Goal: Check status: Check status

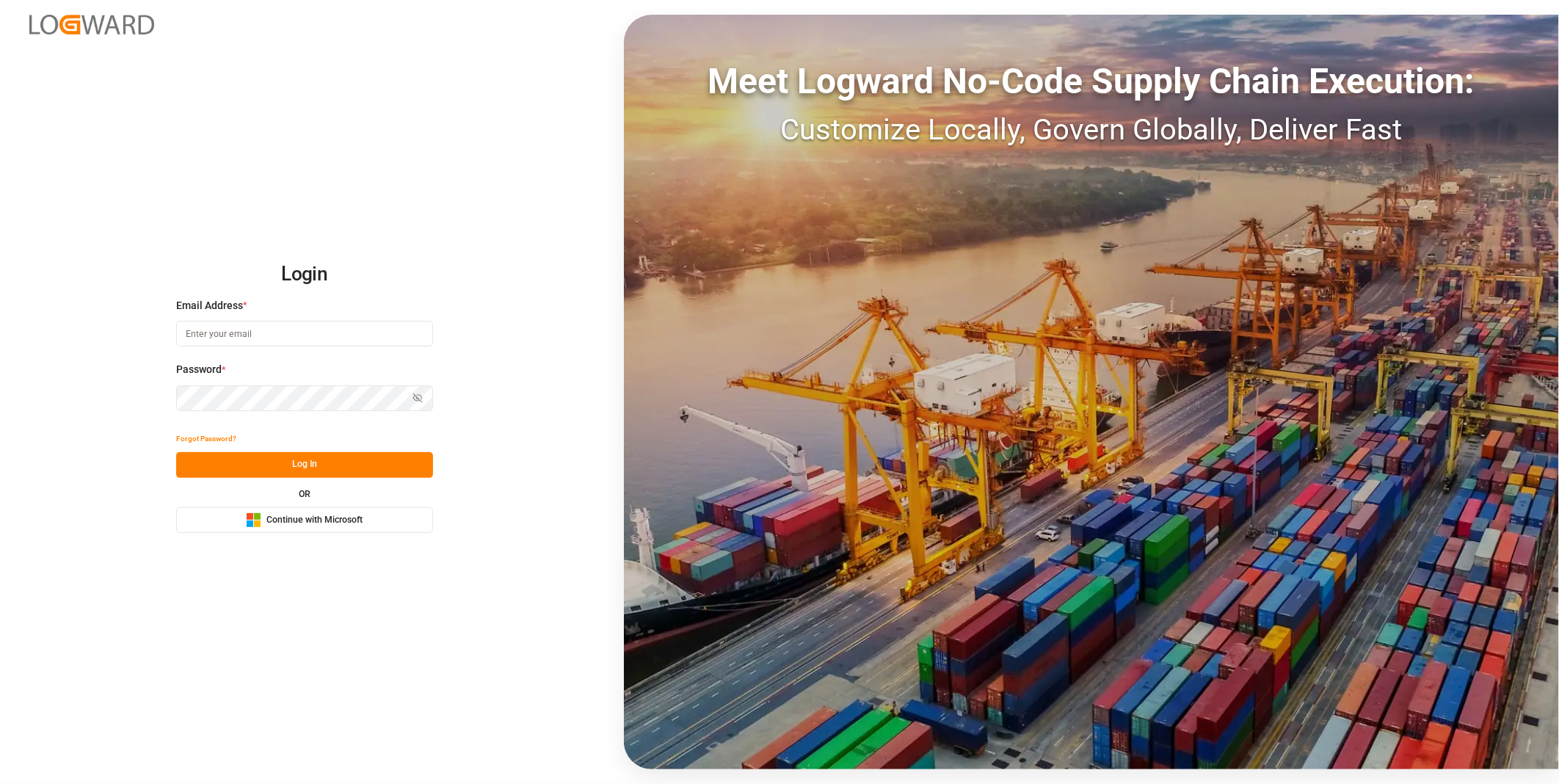
type input "julissa.then@leschaco.com"
click at [299, 470] on button "Log In" at bounding box center [305, 464] width 257 height 26
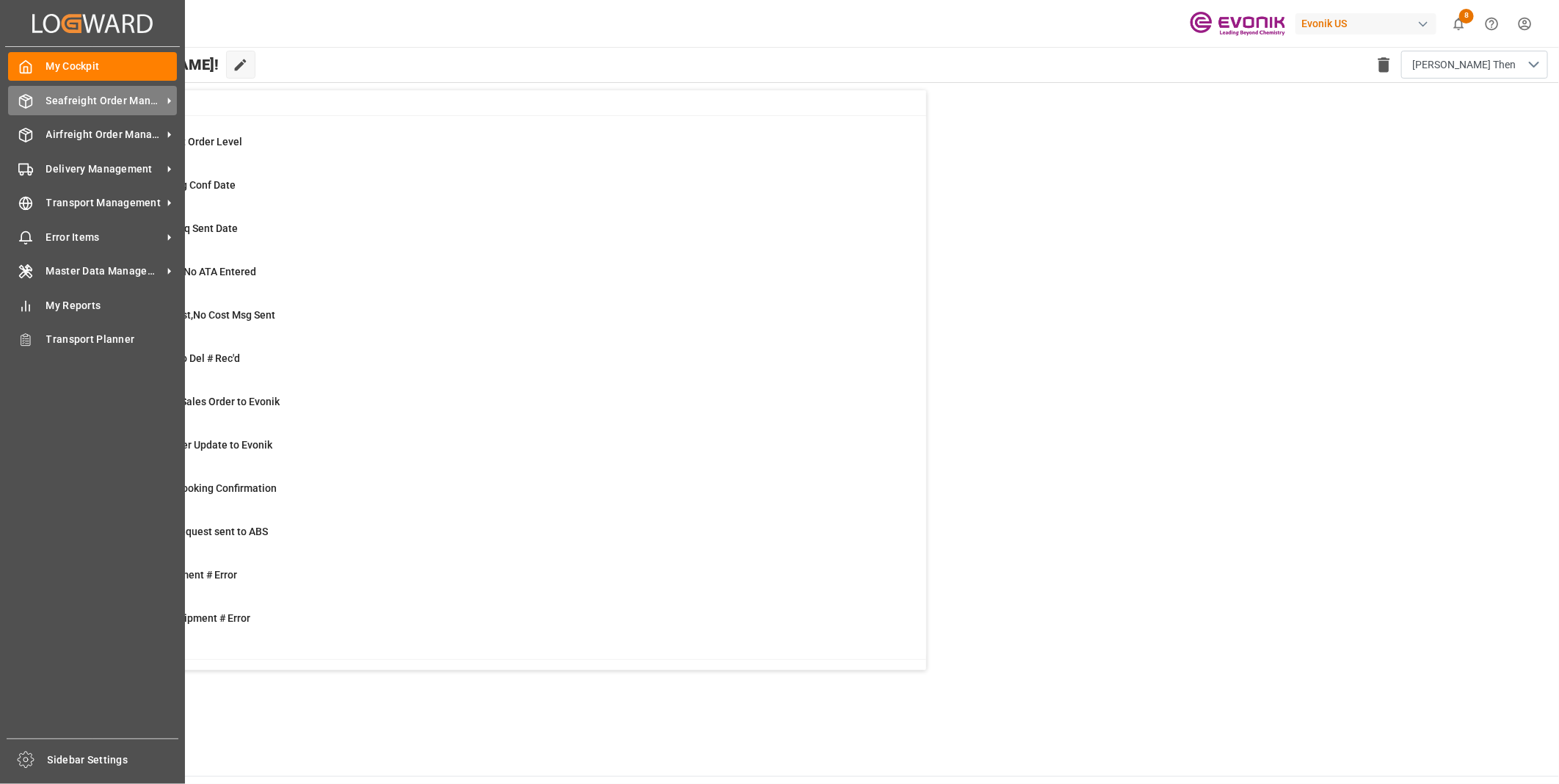
click at [61, 105] on span "Seafreight Order Management" at bounding box center [104, 101] width 116 height 15
click at [22, 100] on icon at bounding box center [25, 101] width 14 height 14
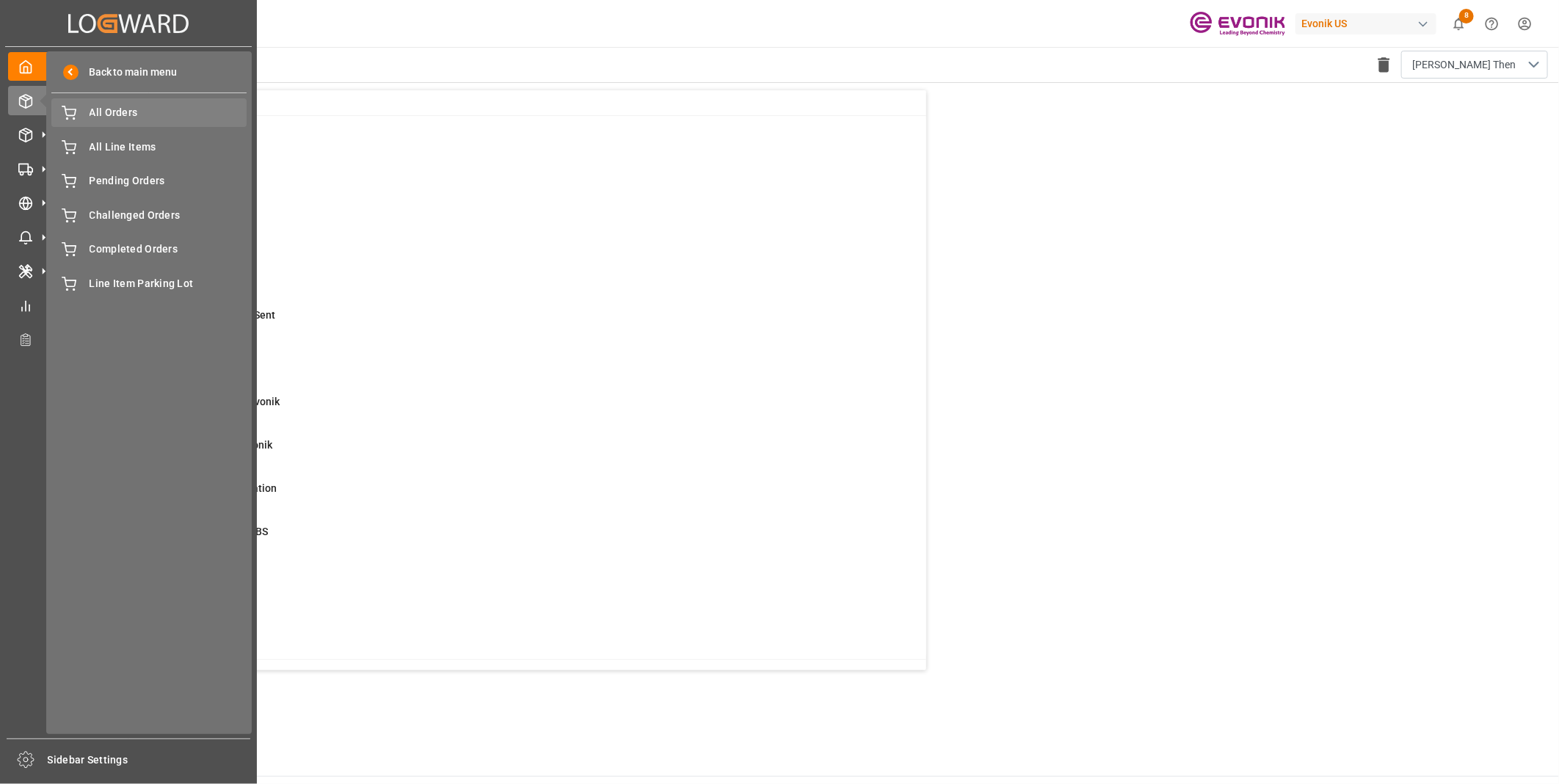
click at [89, 121] on div "All Orders All Orders" at bounding box center [149, 113] width 196 height 28
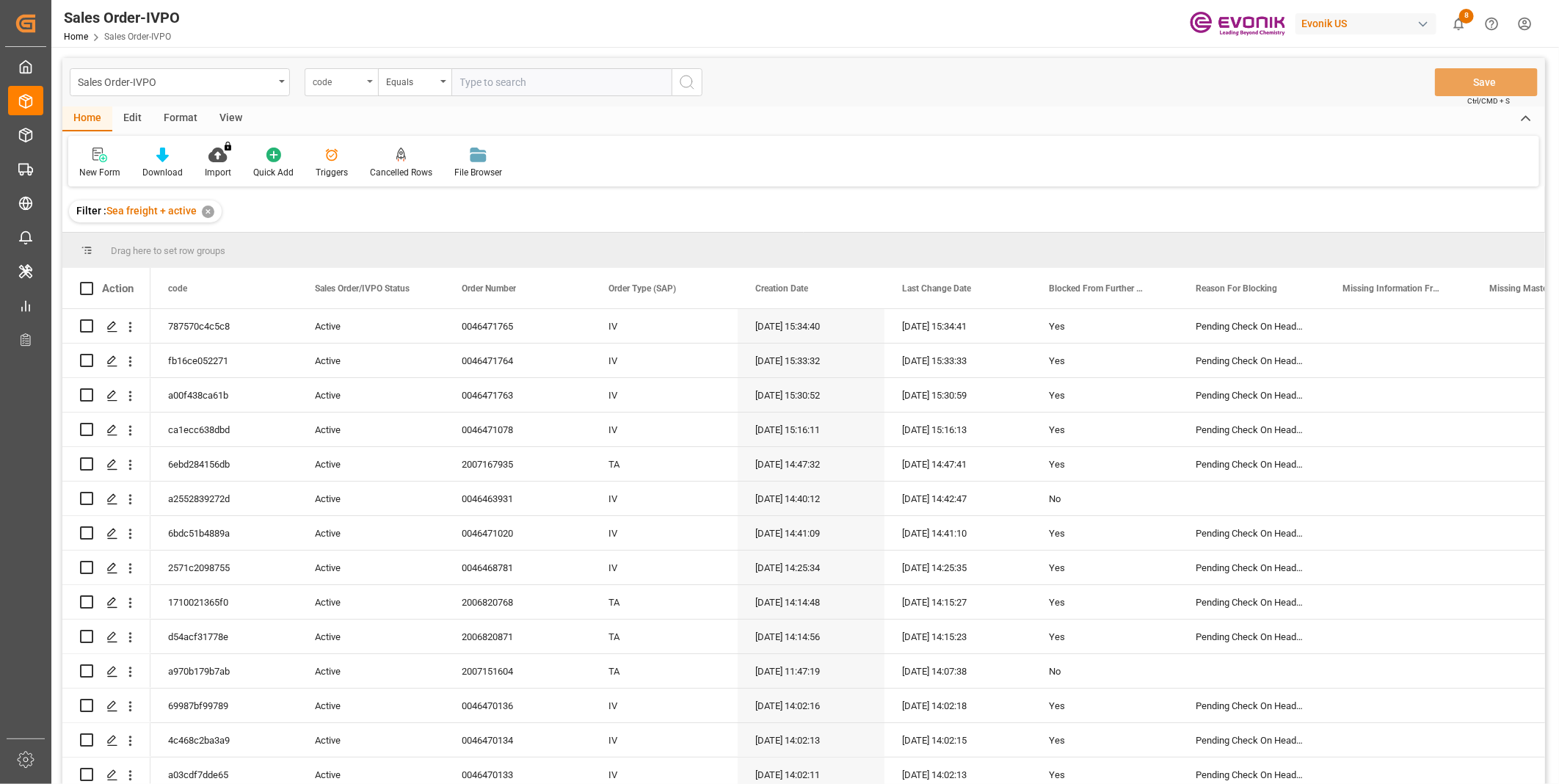
click at [338, 78] on div "code" at bounding box center [337, 81] width 50 height 17
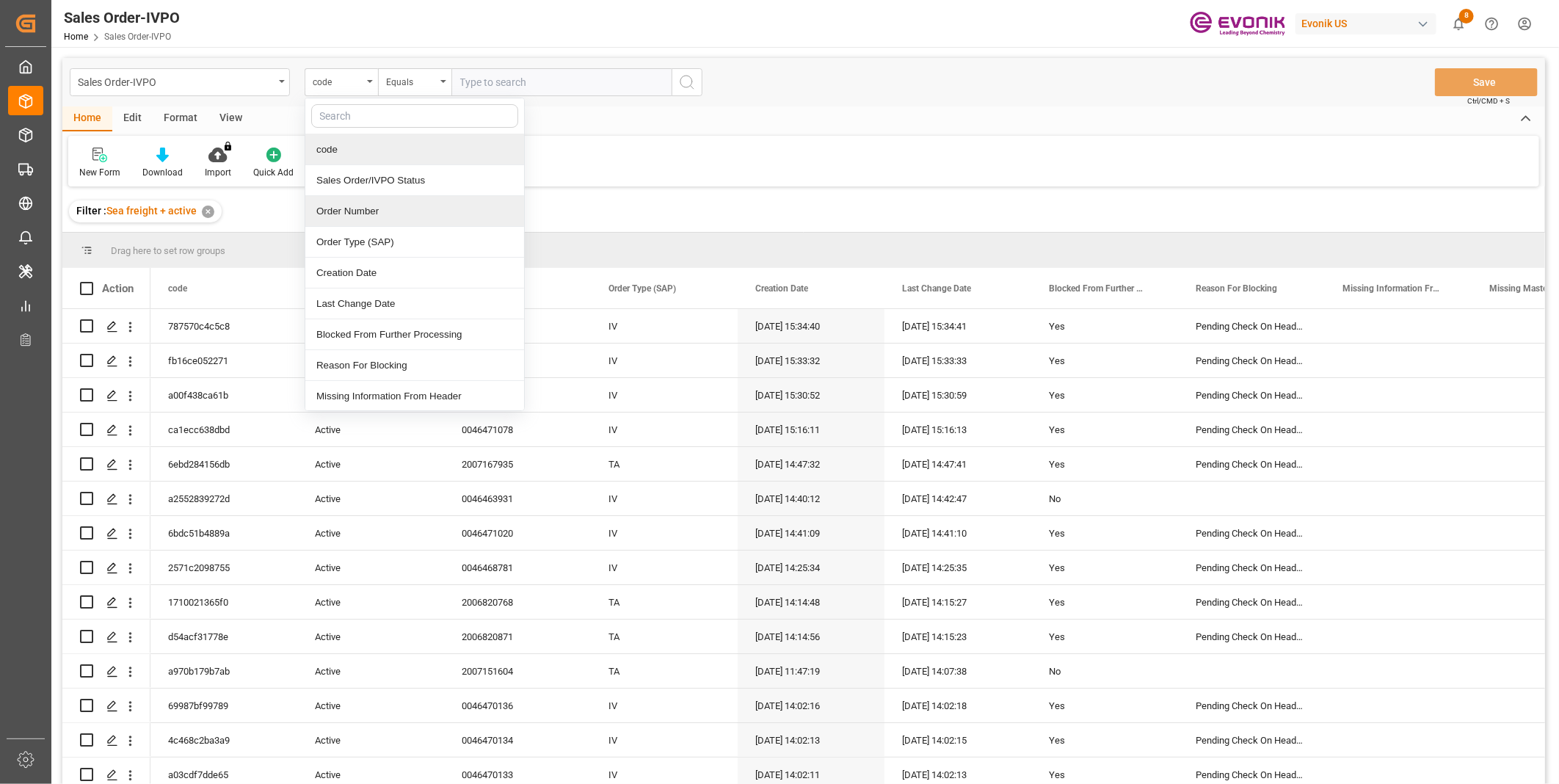
click at [344, 206] on div "Order Number" at bounding box center [415, 211] width 218 height 30
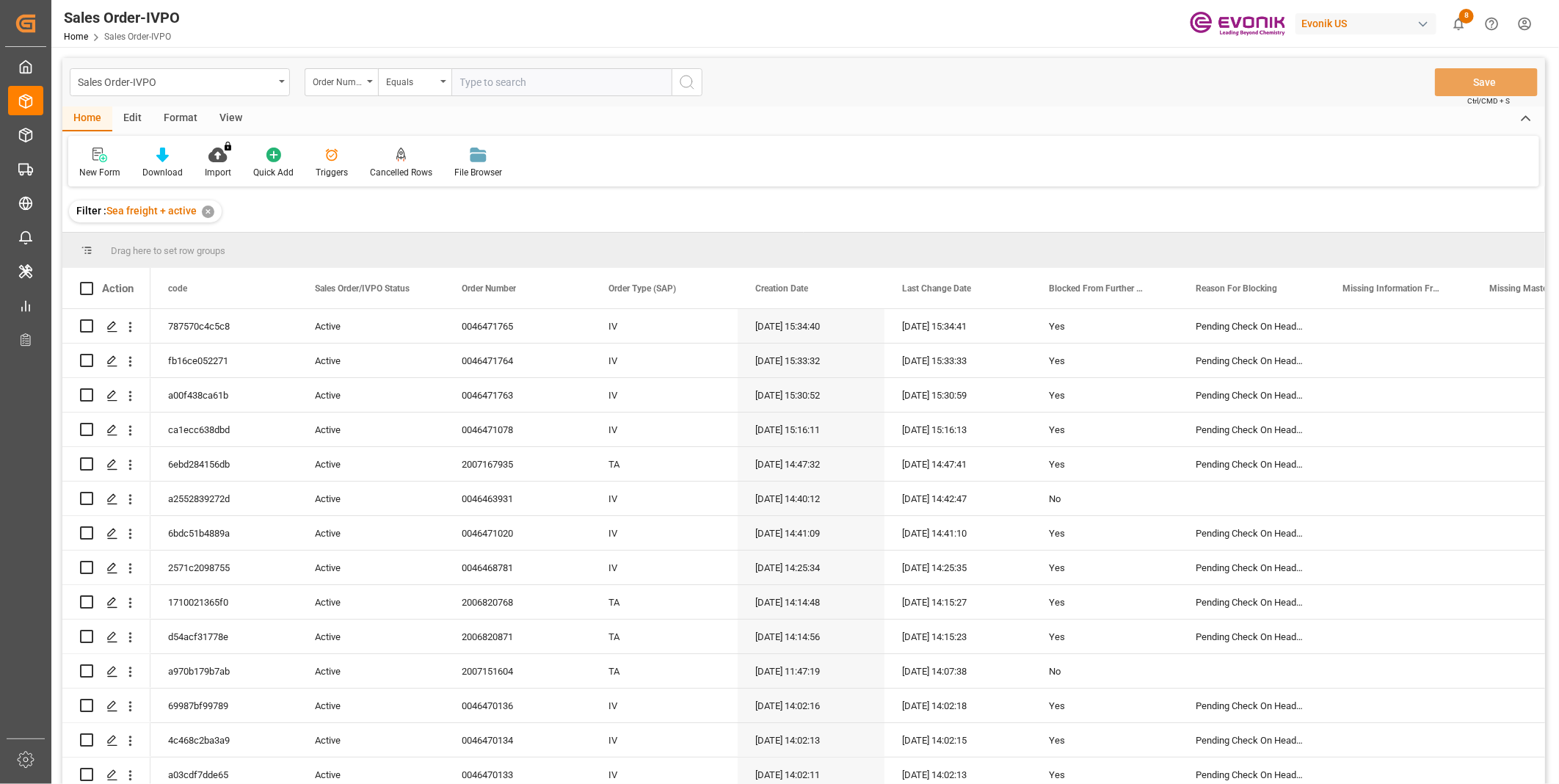
click at [515, 83] on input "text" at bounding box center [561, 82] width 220 height 28
paste input "0046437596"
type input "0046437596"
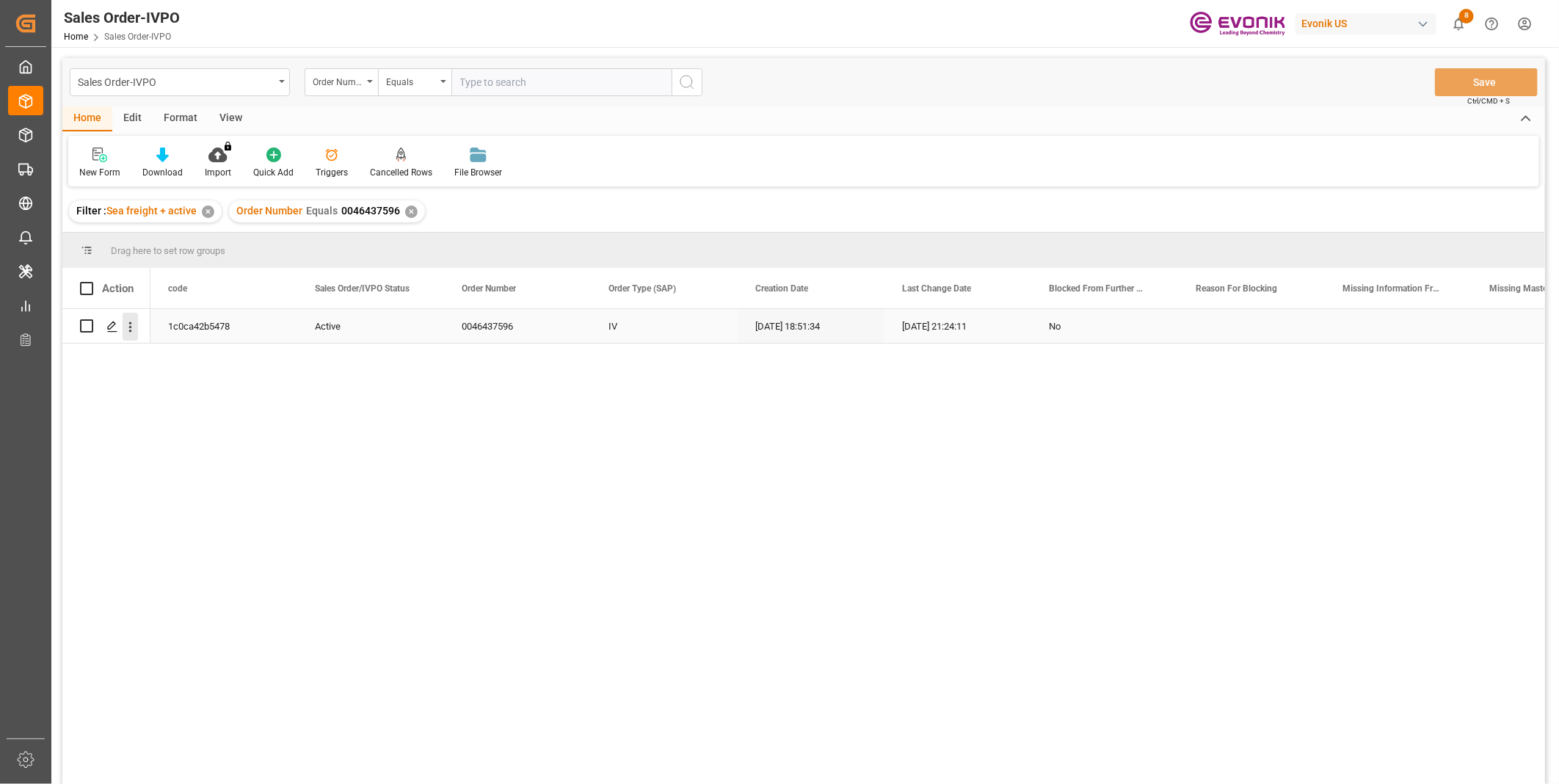
click at [132, 328] on icon "open menu" at bounding box center [130, 327] width 15 height 15
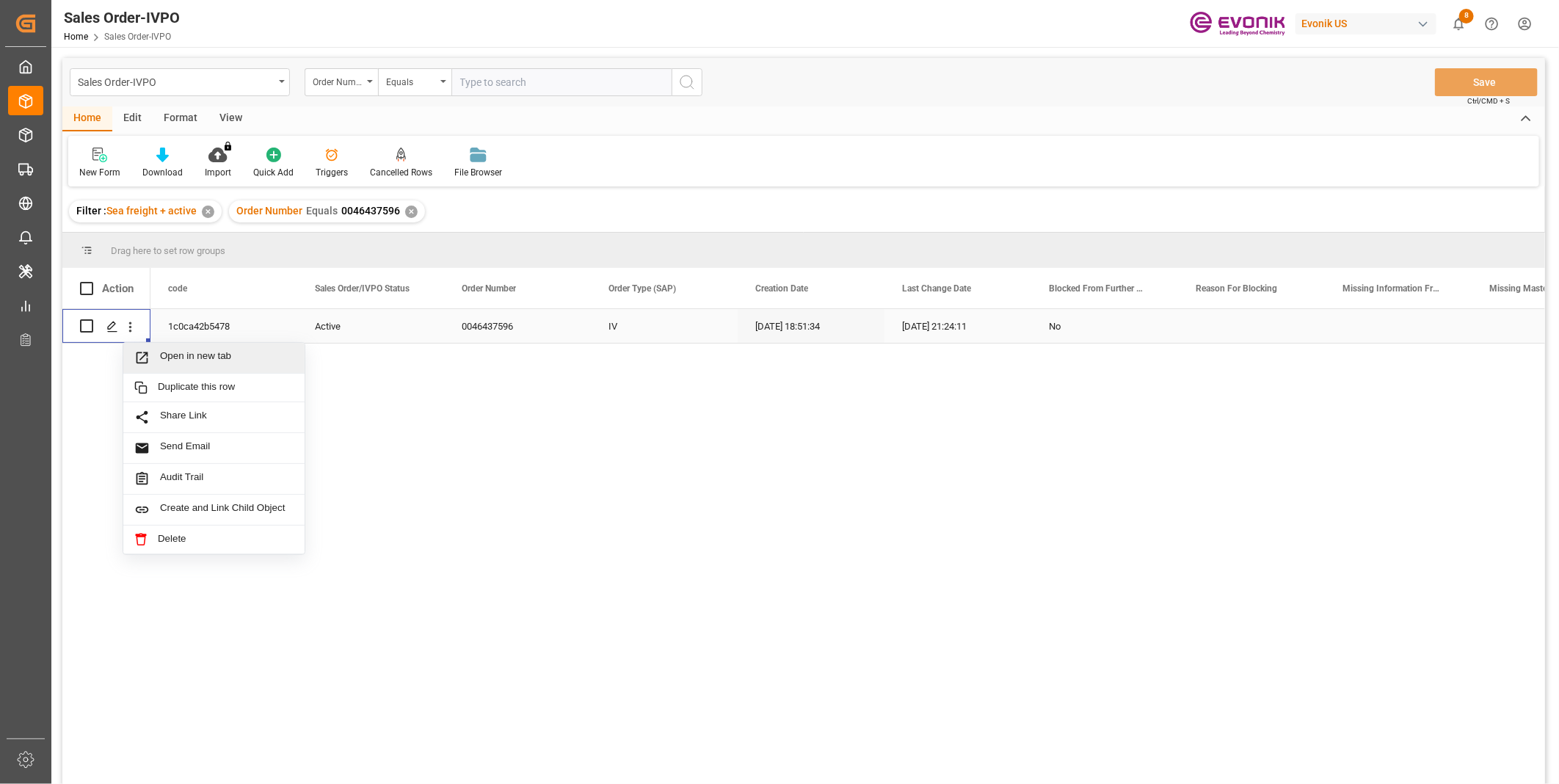
click at [166, 363] on span "Open in new tab" at bounding box center [227, 358] width 134 height 15
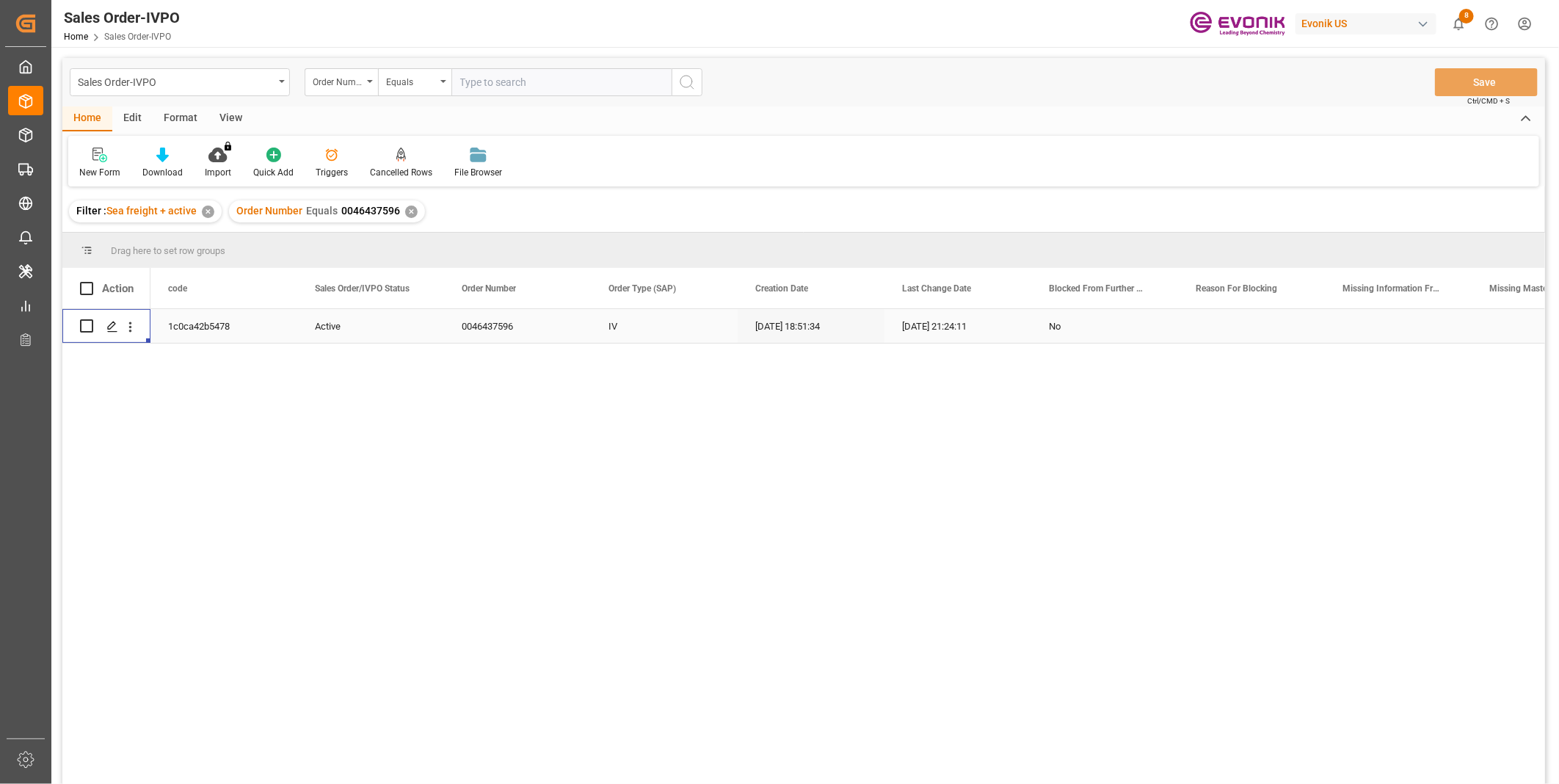
click at [544, 71] on input "text" at bounding box center [561, 82] width 220 height 28
paste input "2007166100"
type input "2007166100"
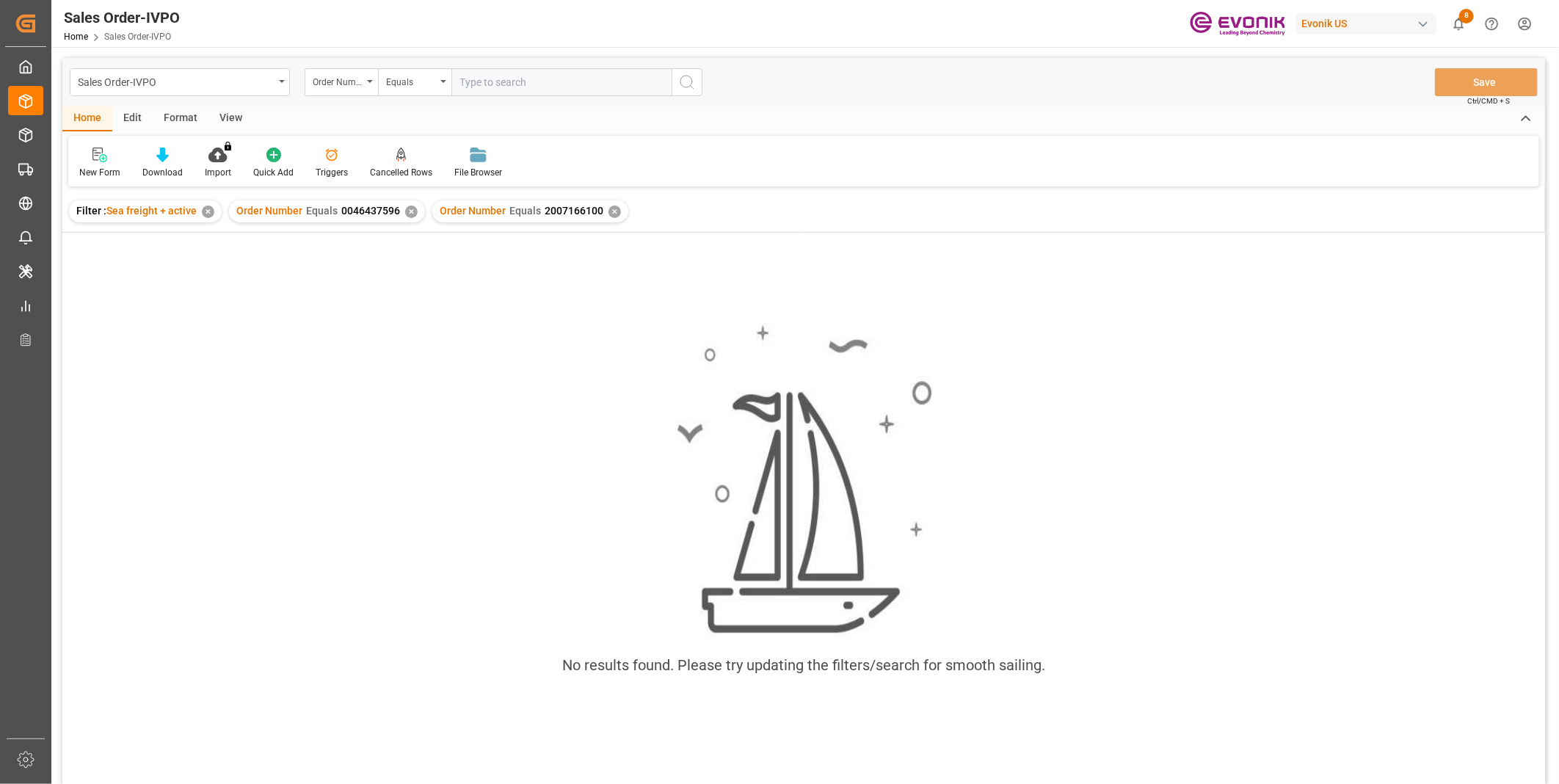
click at [409, 208] on div "✕" at bounding box center [411, 211] width 12 height 12
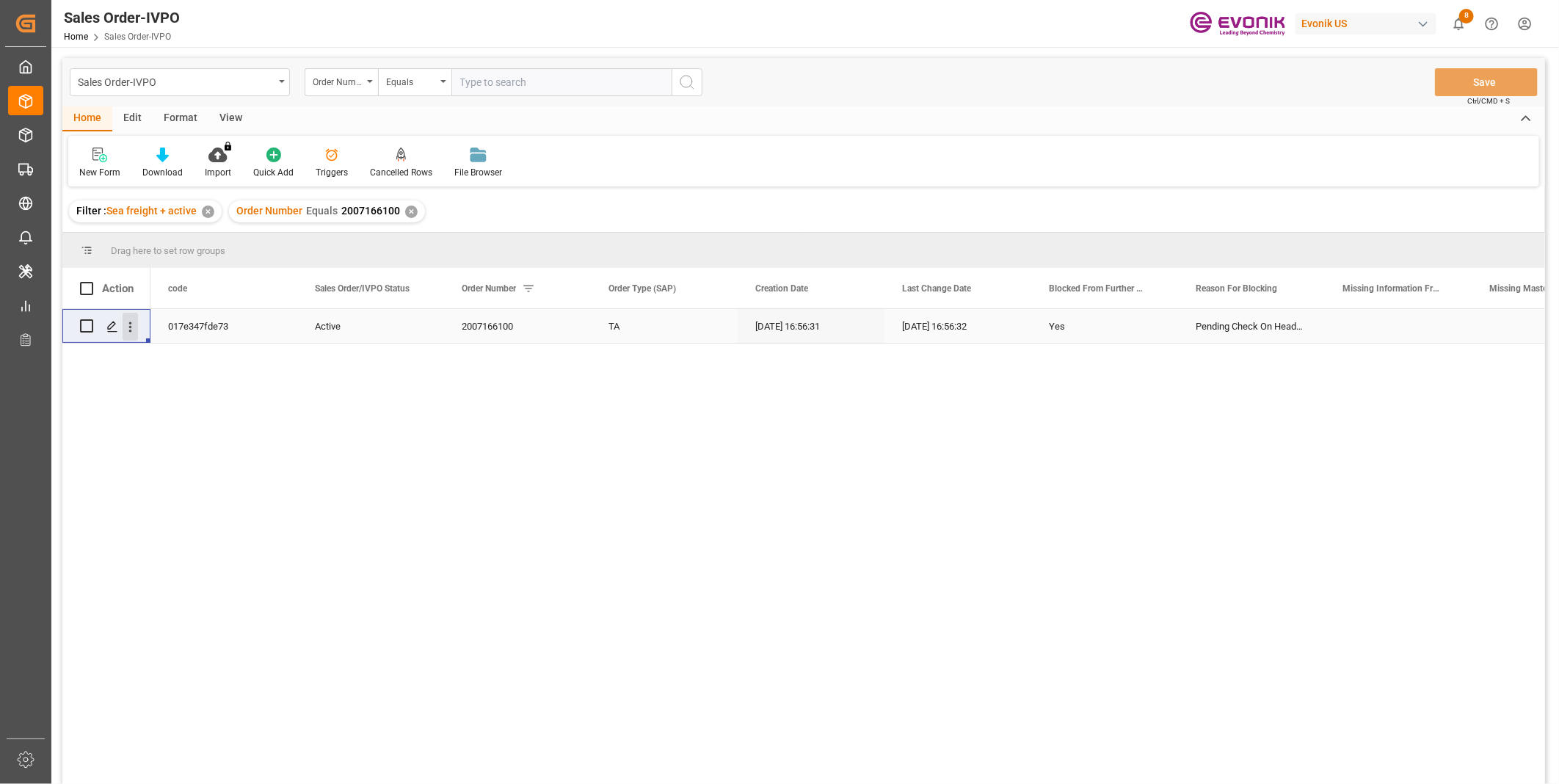
click at [130, 327] on icon "open menu" at bounding box center [130, 327] width 3 height 10
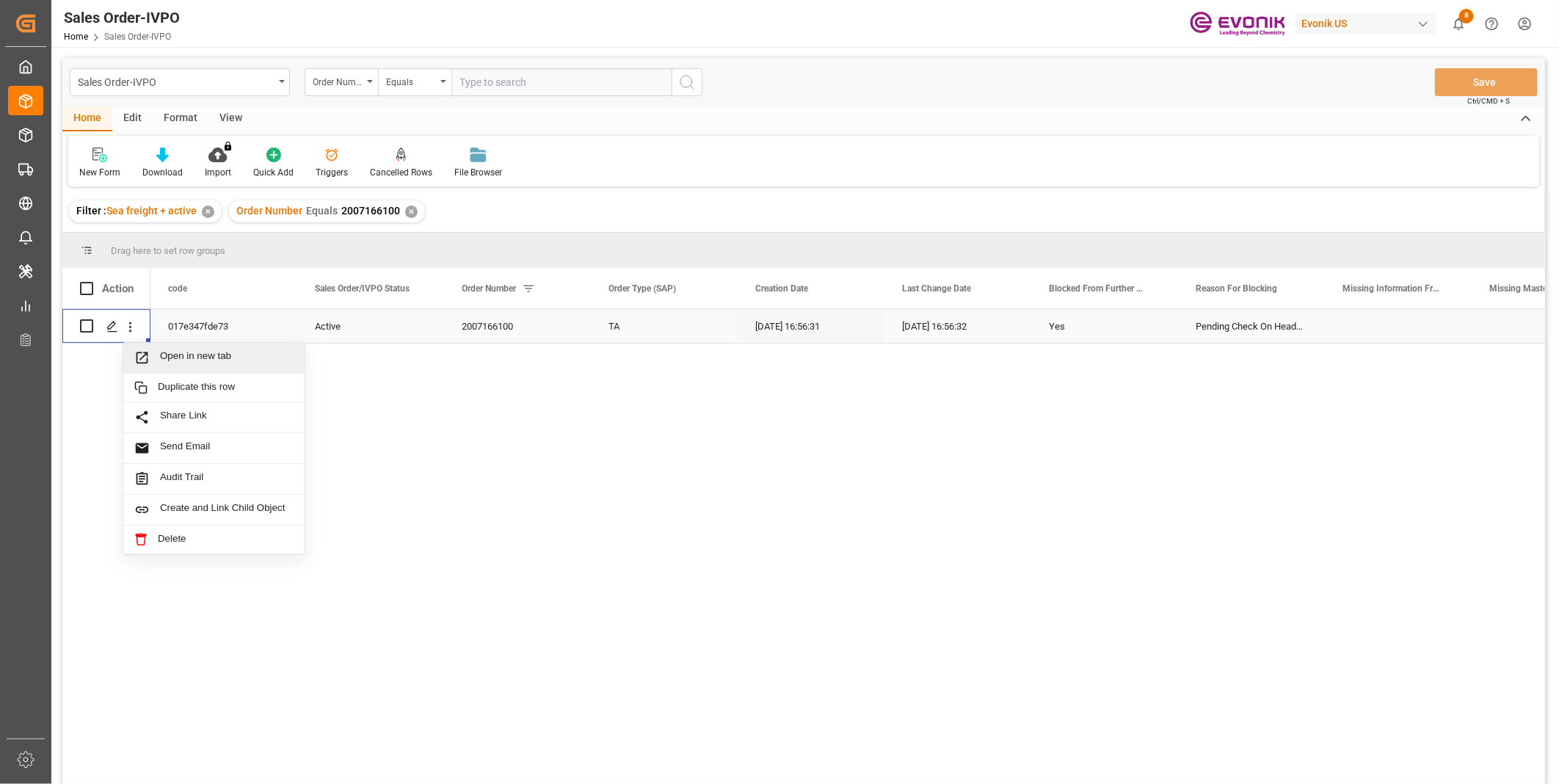
click at [186, 361] on span "Open in new tab" at bounding box center [227, 358] width 134 height 15
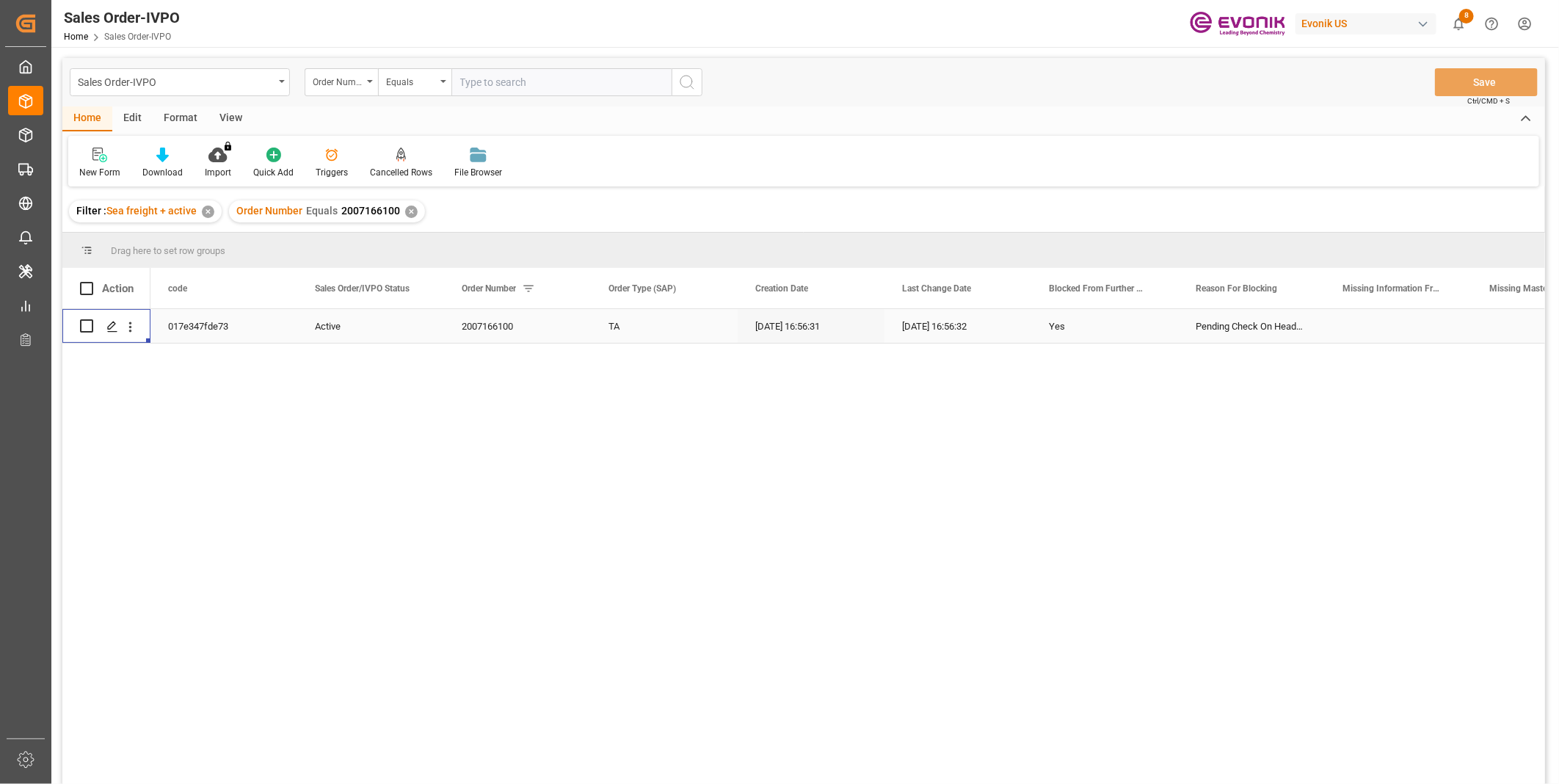
click at [483, 81] on input "text" at bounding box center [561, 82] width 220 height 28
paste input "46464345"
type input "0046464345"
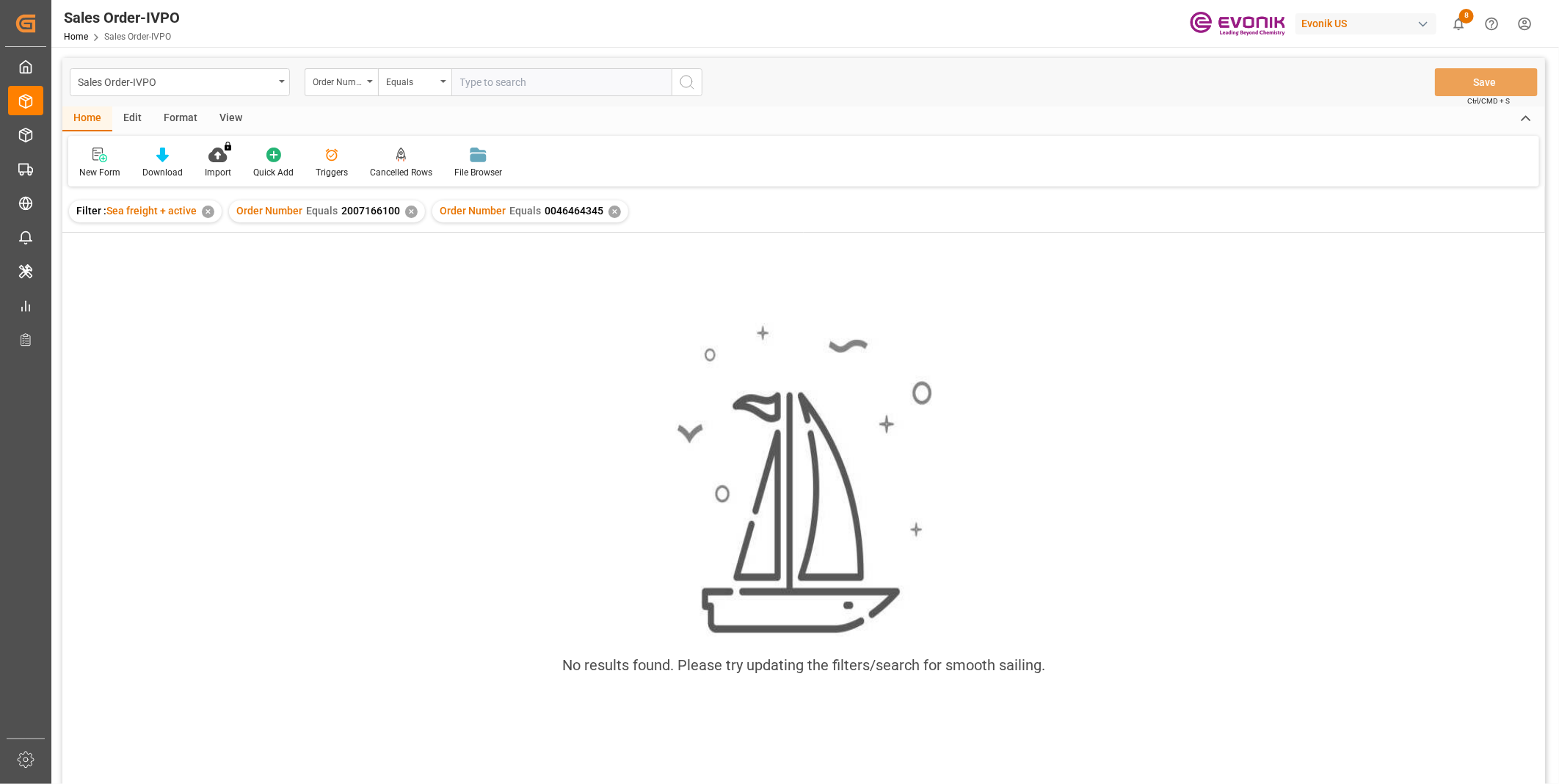
click at [407, 211] on div "✕" at bounding box center [411, 211] width 12 height 12
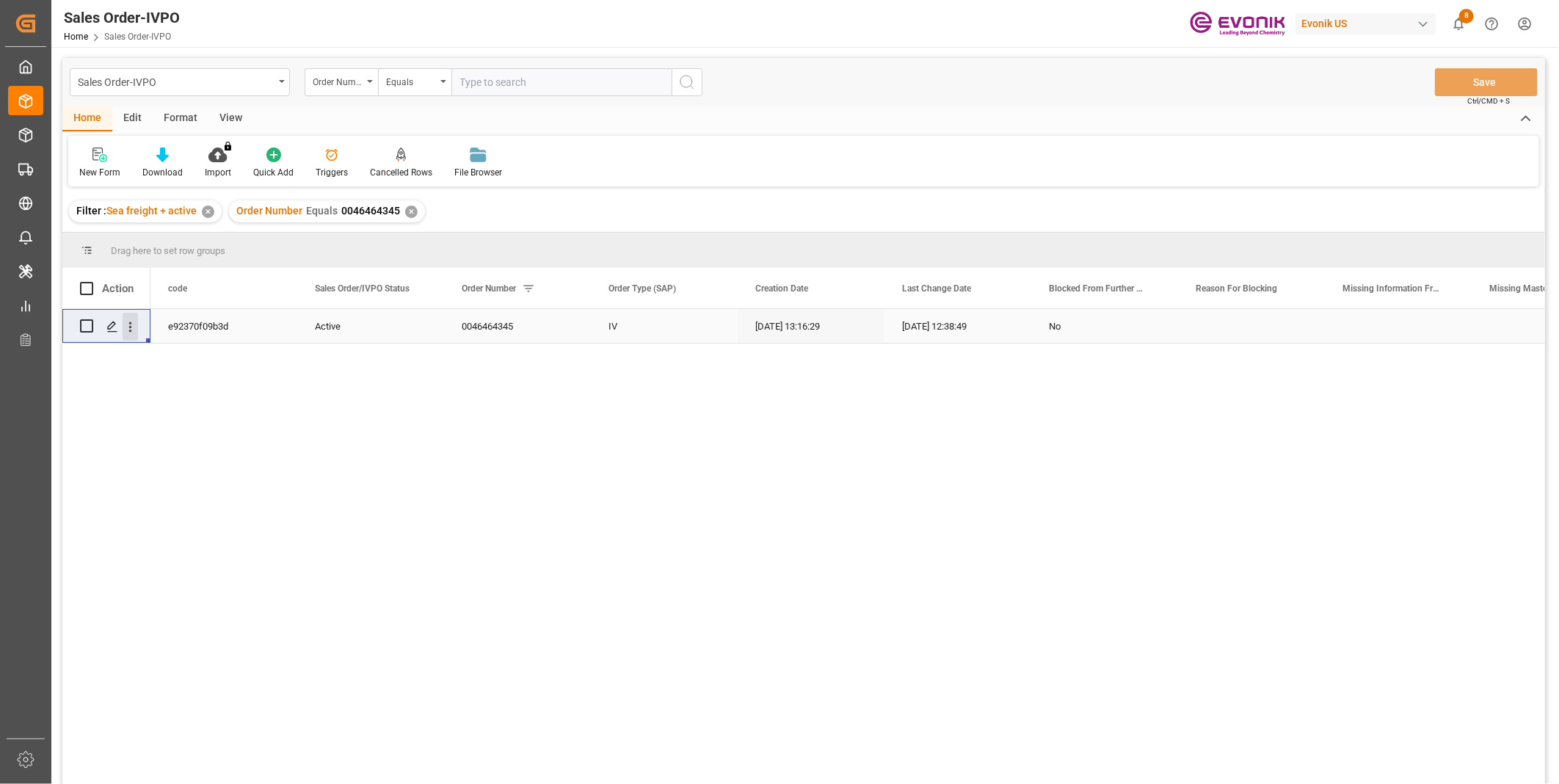
click at [135, 324] on icon "open menu" at bounding box center [130, 327] width 15 height 15
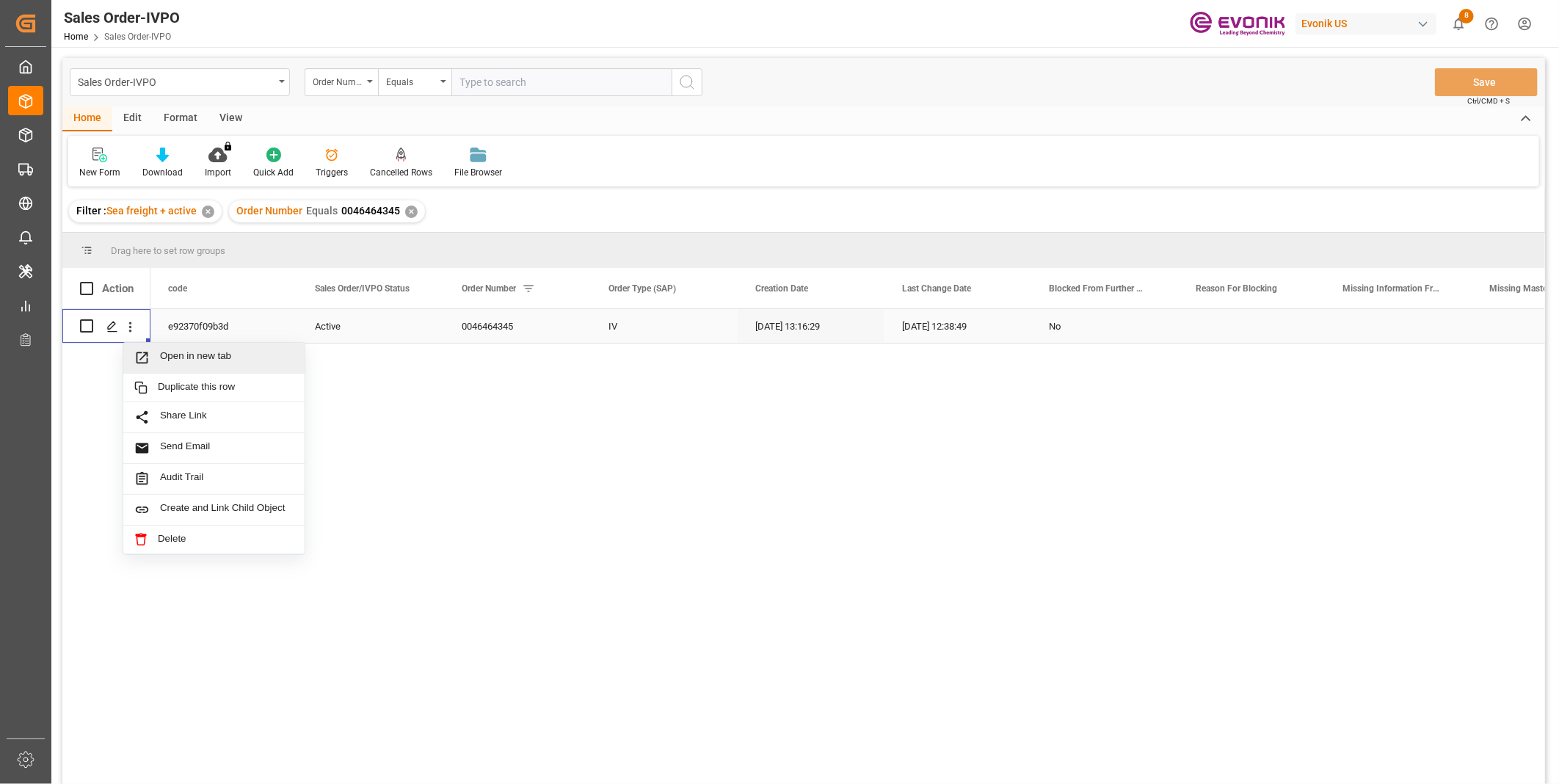
click at [198, 352] on span "Open in new tab" at bounding box center [227, 358] width 134 height 15
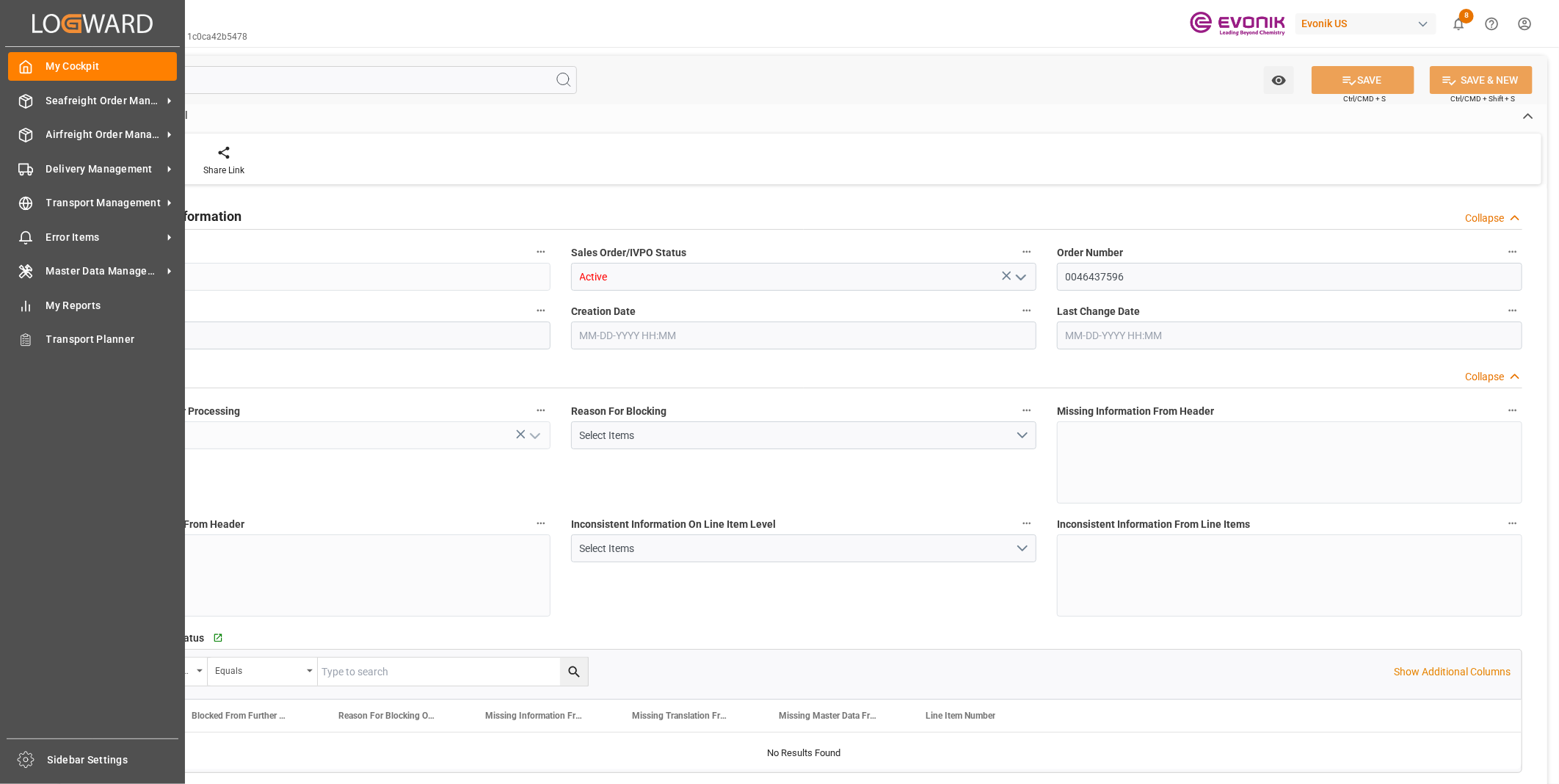
type input "BEANR"
type input "nadine.weissaag@evonik.comTelephone No..: +49 2365 49 4326"
type input "0"
type input "1"
type input "2"
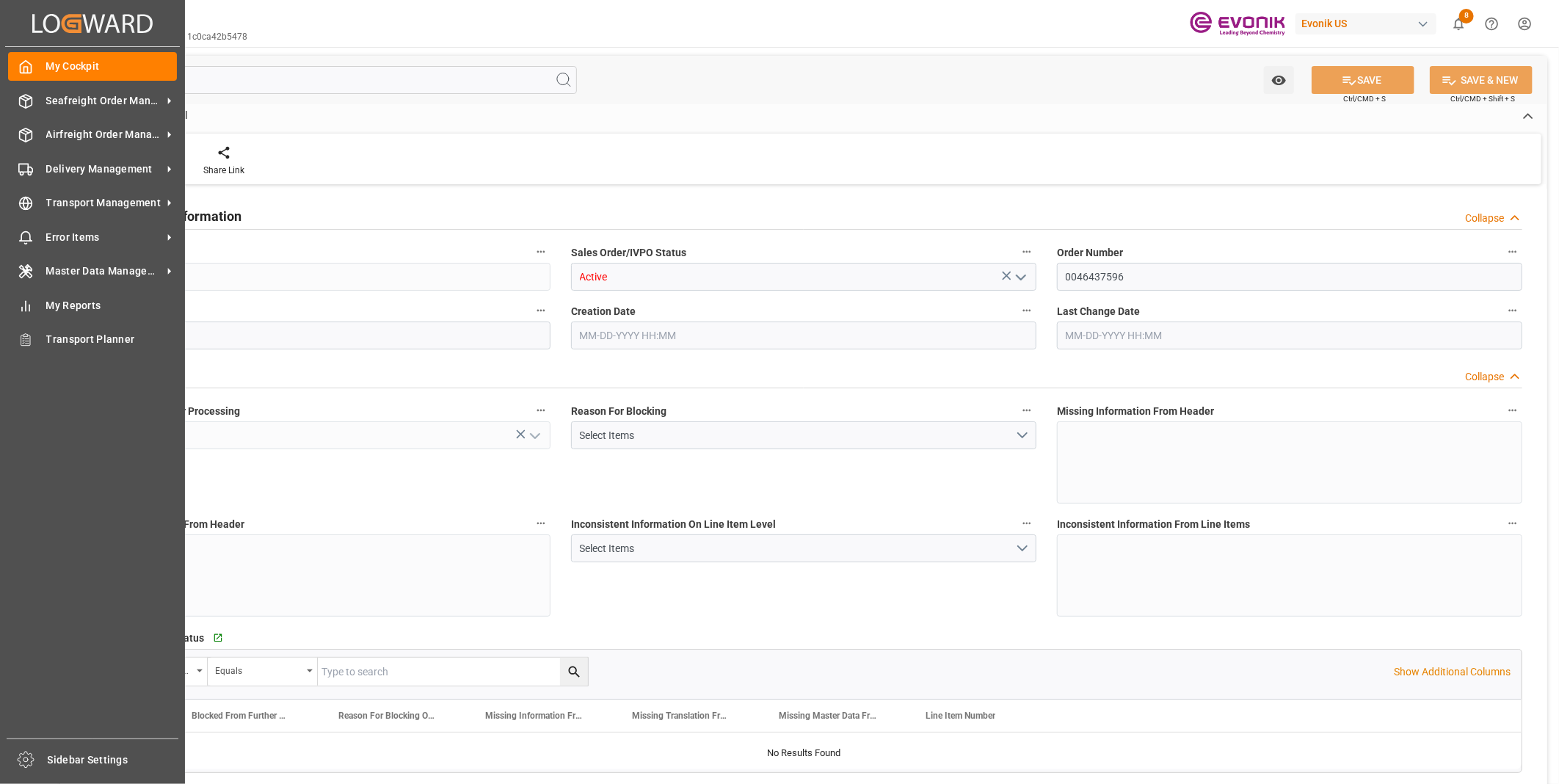
type input "20000"
type input "0"
type input "17000"
type input "30"
type input "08-15-2025 18:51"
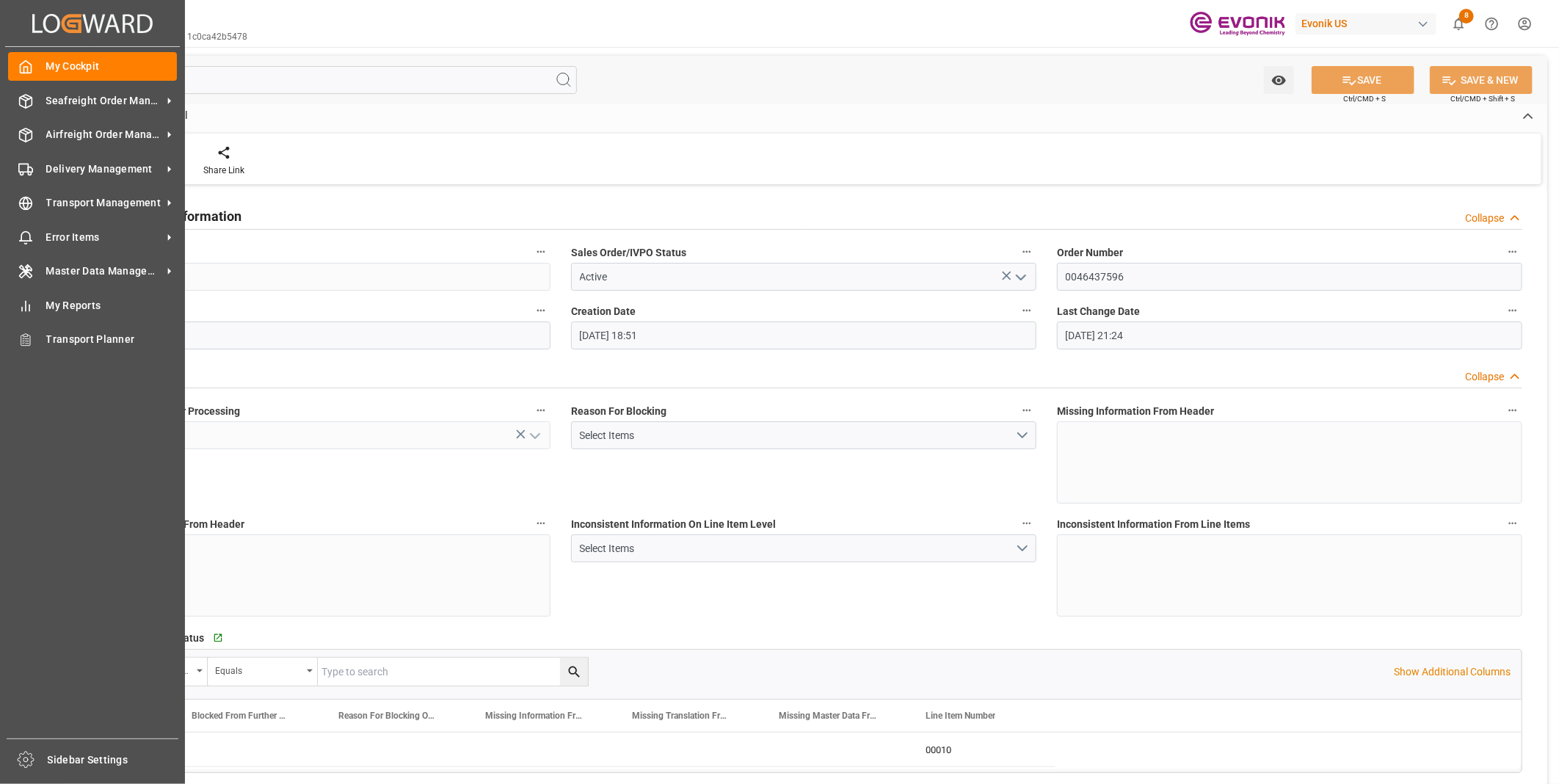
type input "09-03-2025 21:24"
type input "nadine.weissaag@evonik.comTelephone No..: +49 2365 49 4326"
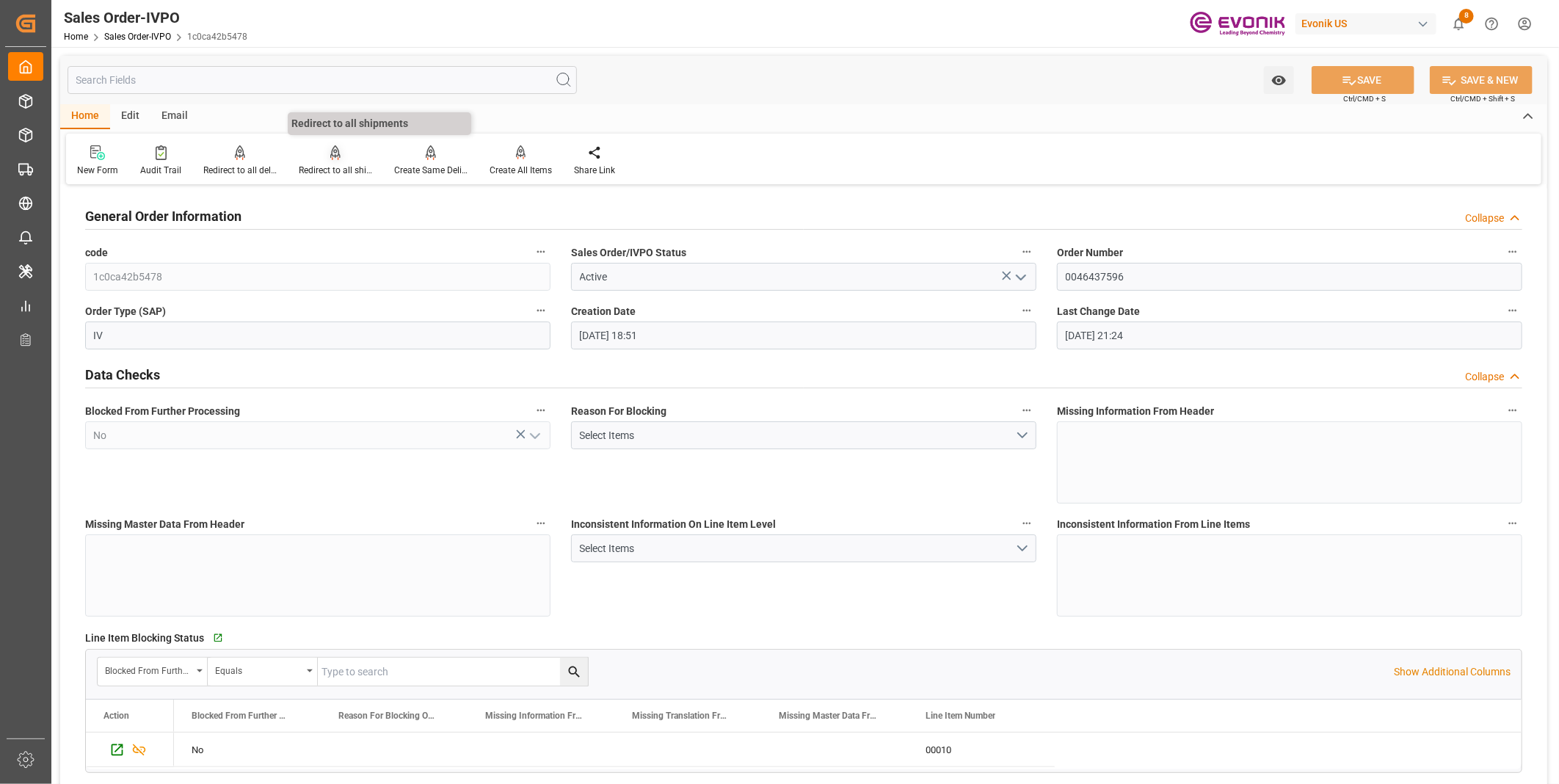
click at [338, 163] on div "Redirect to all shipments" at bounding box center [335, 170] width 73 height 13
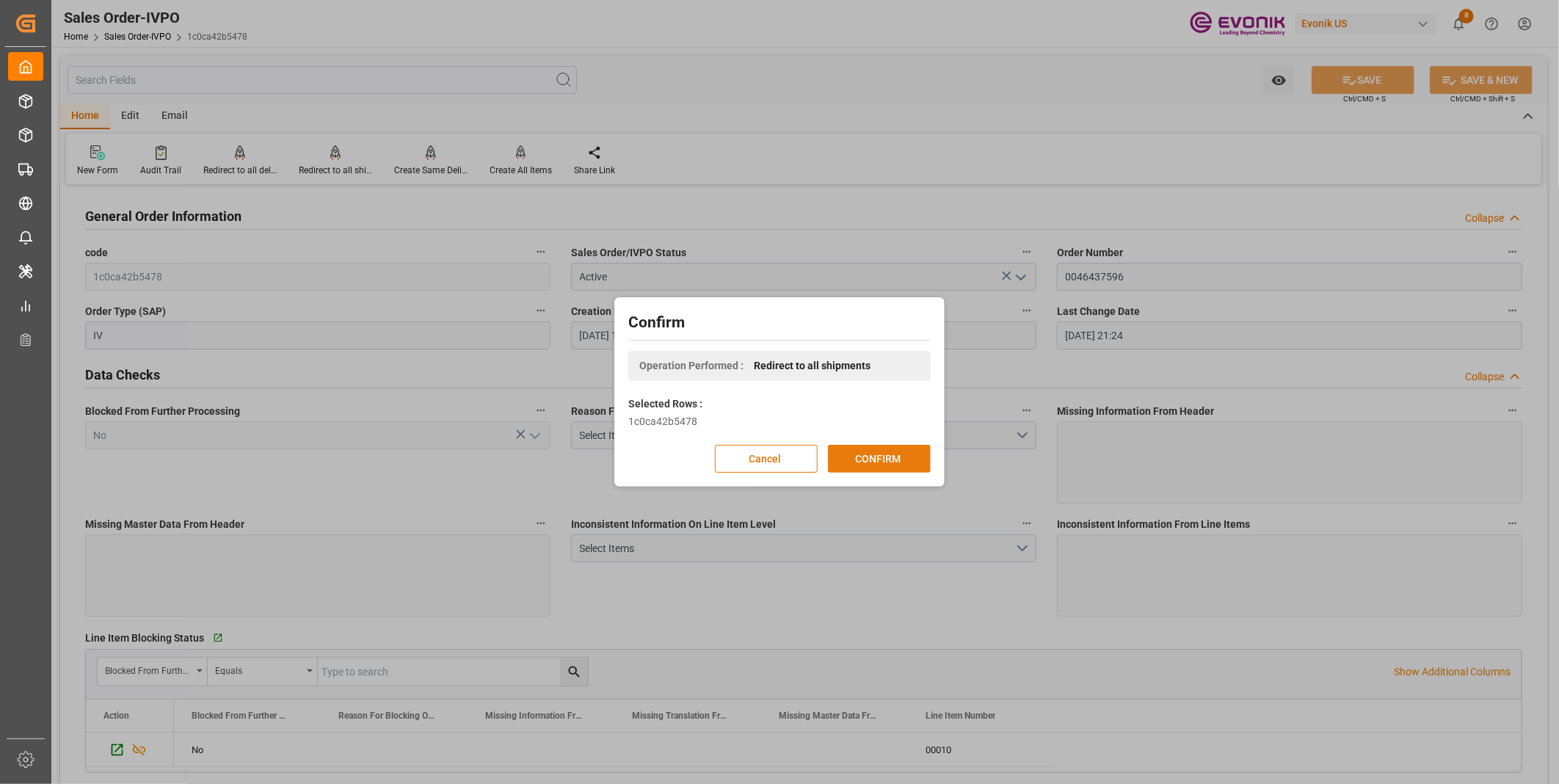
click at [874, 465] on button "CONFIRM" at bounding box center [879, 457] width 103 height 28
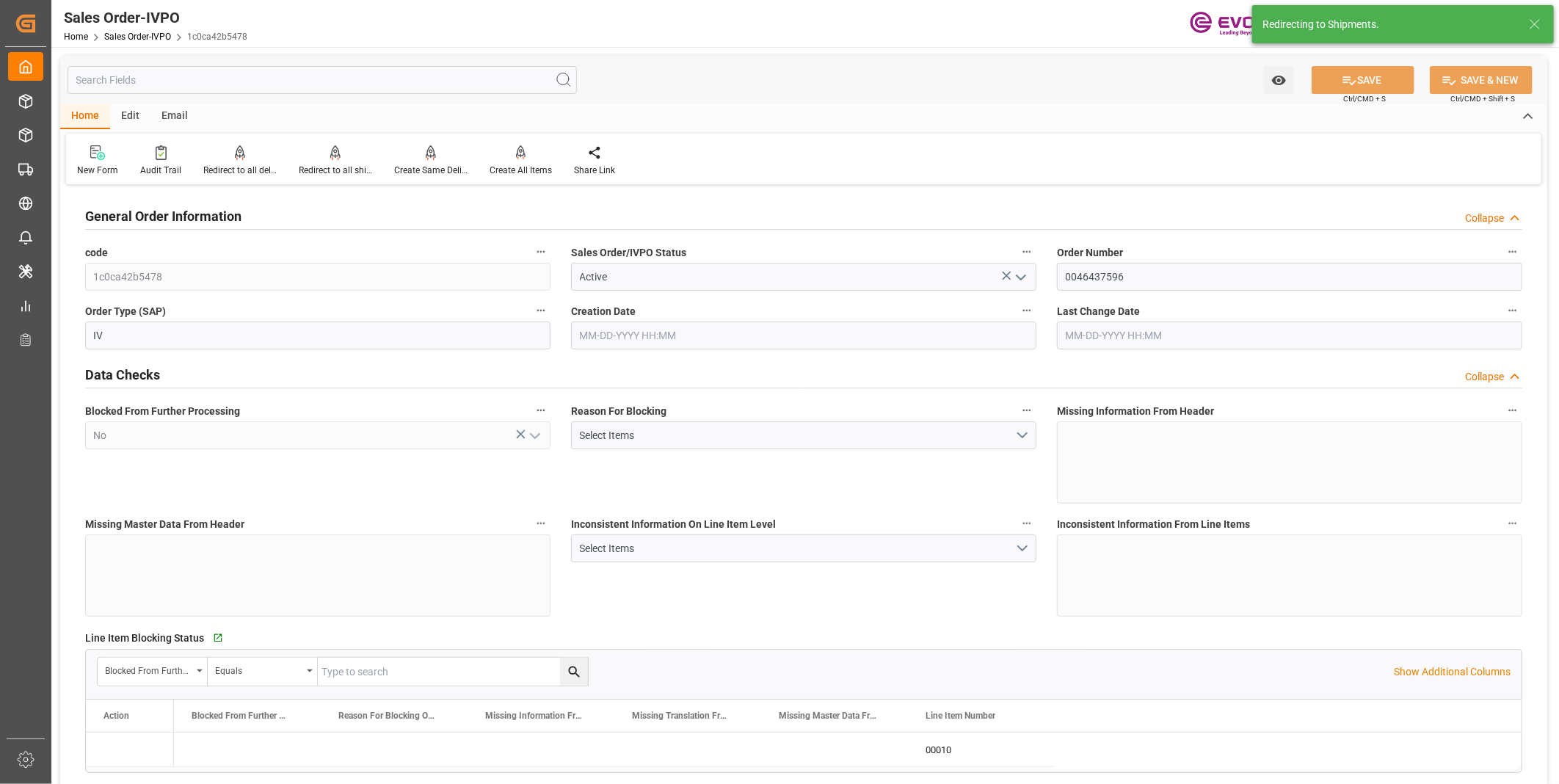
type input "08-15-2025 18:51"
type input "09-03-2025 21:24"
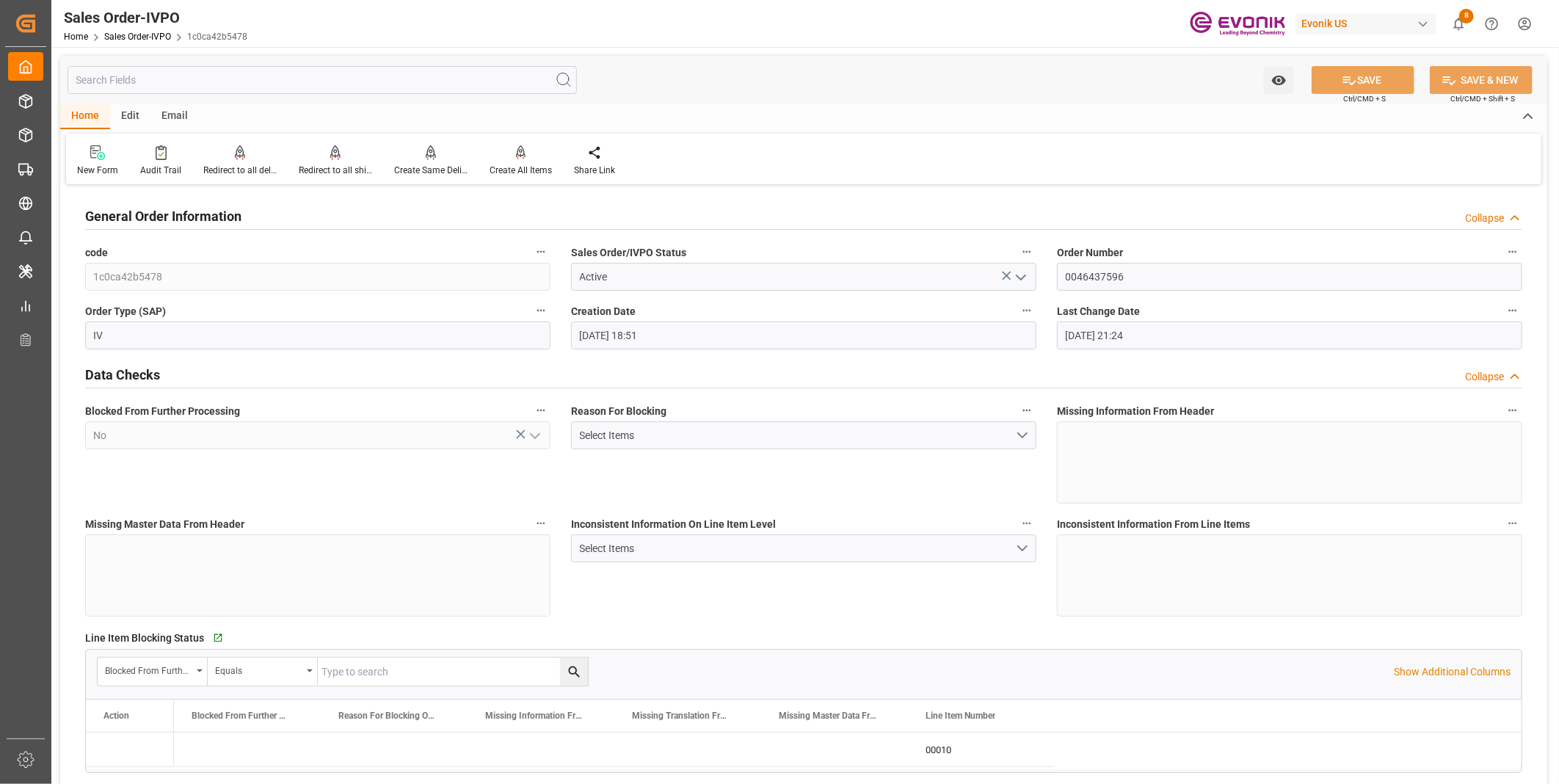
type input "nadine.weissaag@evonik.comTelephone No..: +49 2365 49 4326"
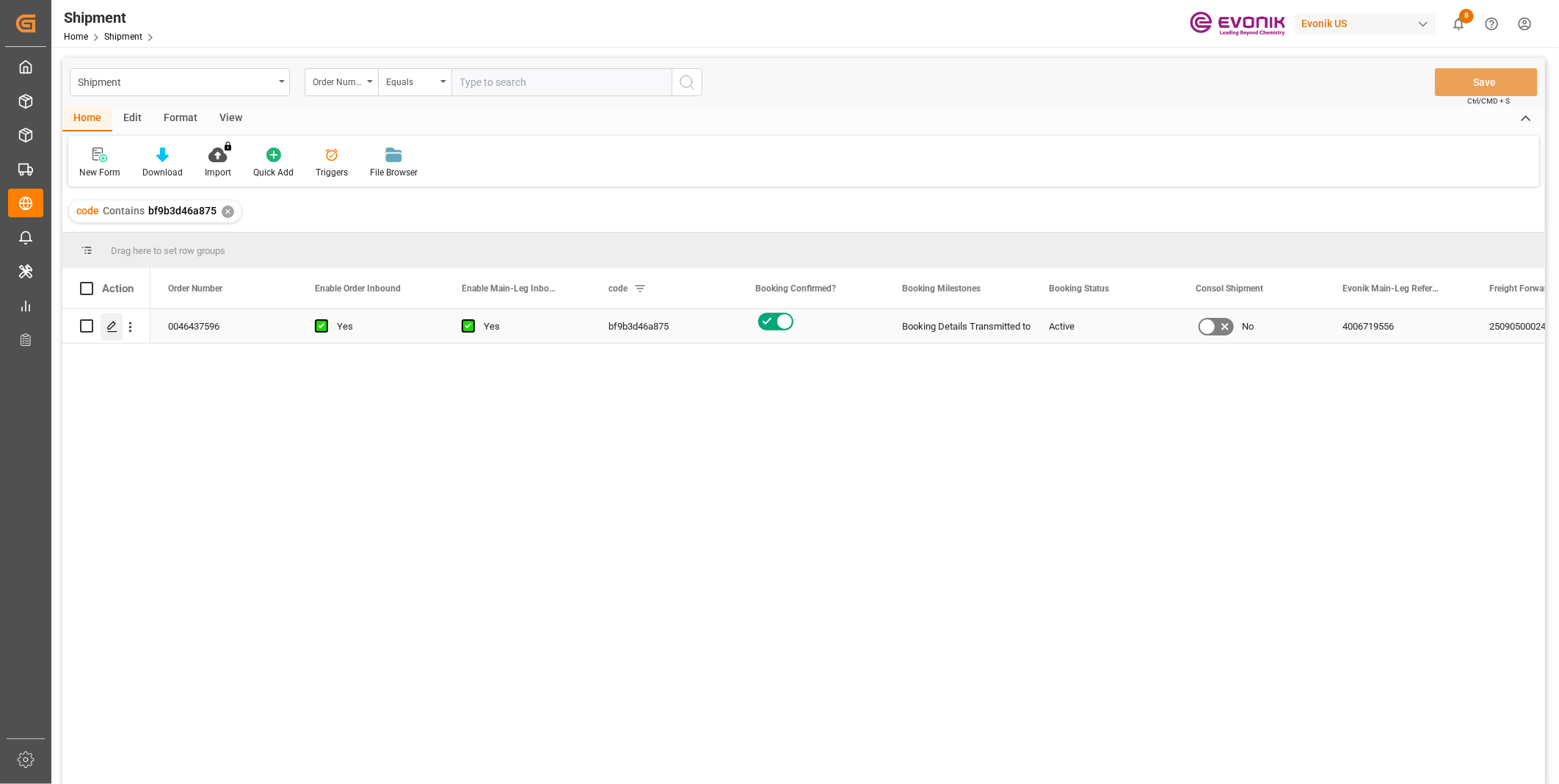
click at [118, 328] on icon "Press SPACE to select this row." at bounding box center [112, 327] width 11 height 11
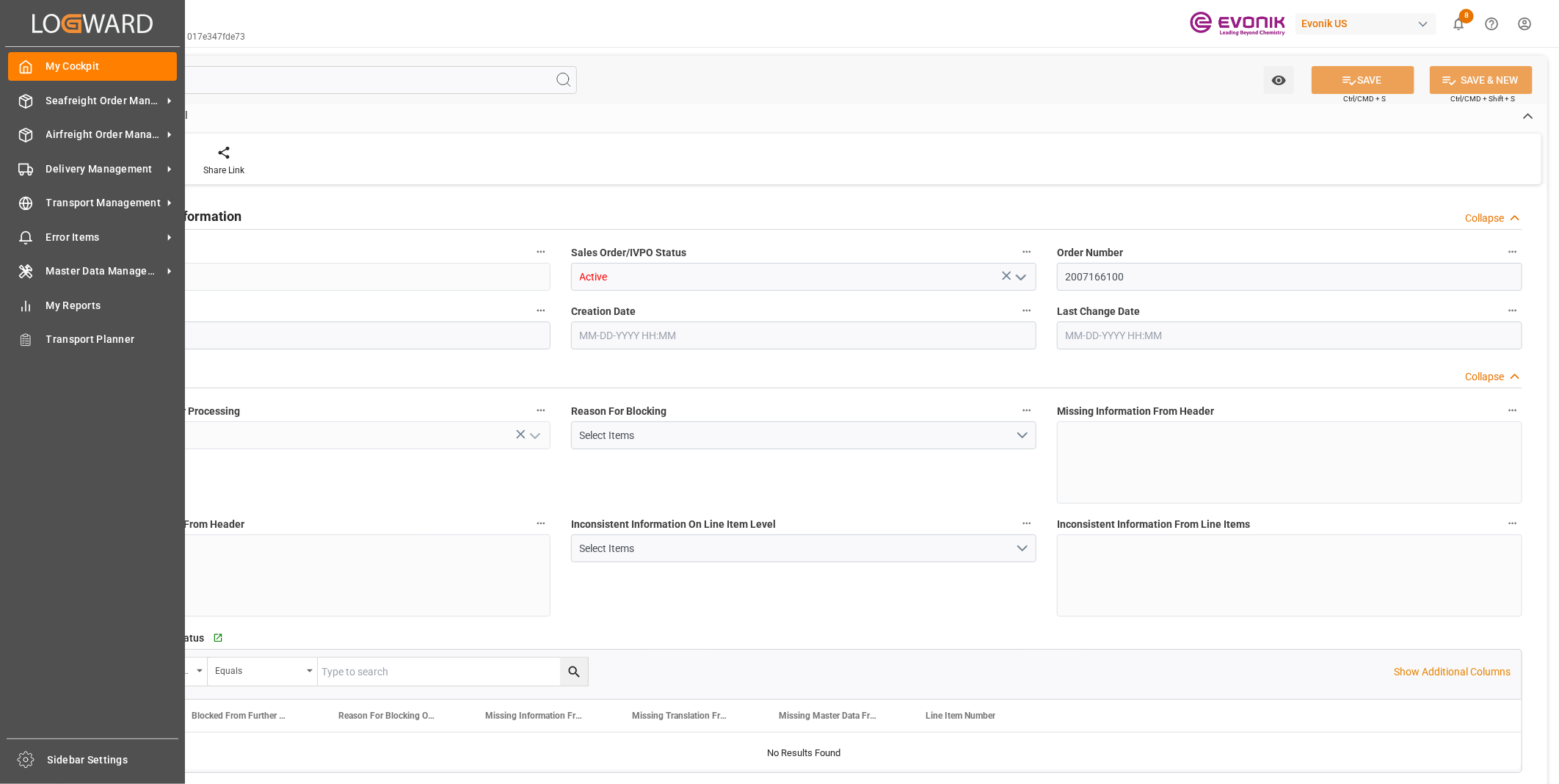
type input "IDJKT"
type input "0"
type input "1"
type input "17728.1"
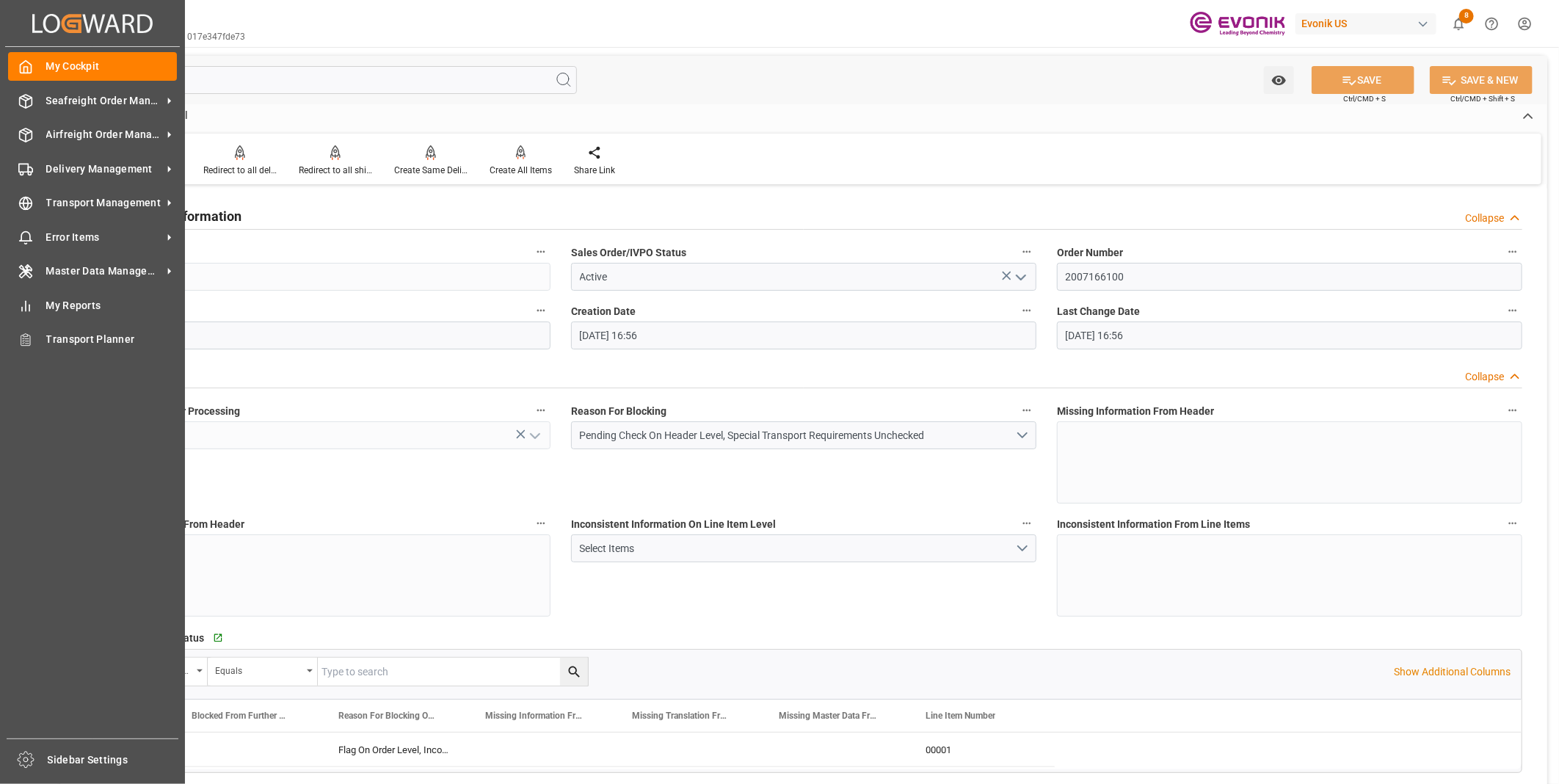
type input "09-03-2025 16:56"
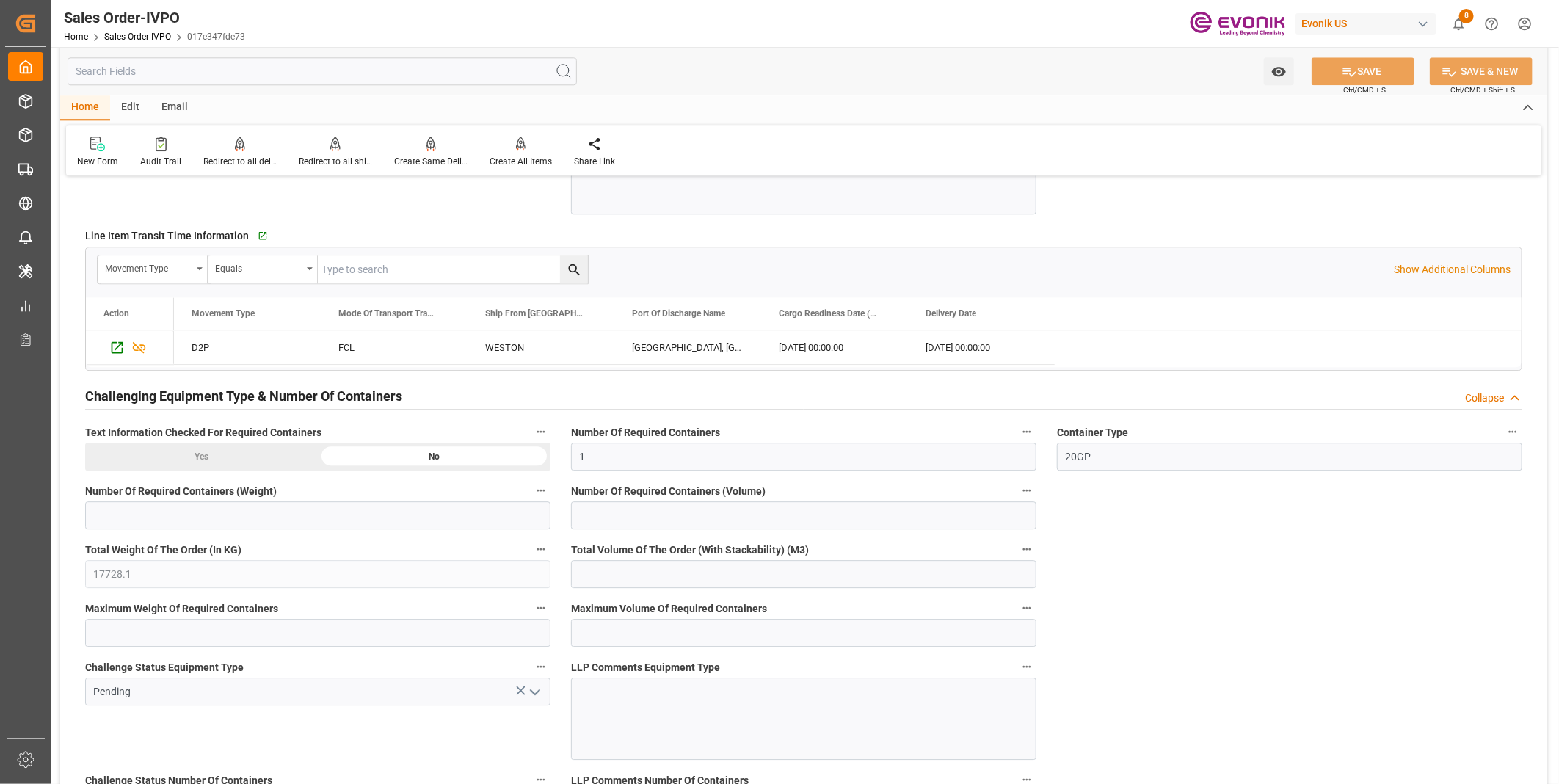
scroll to position [2038, 0]
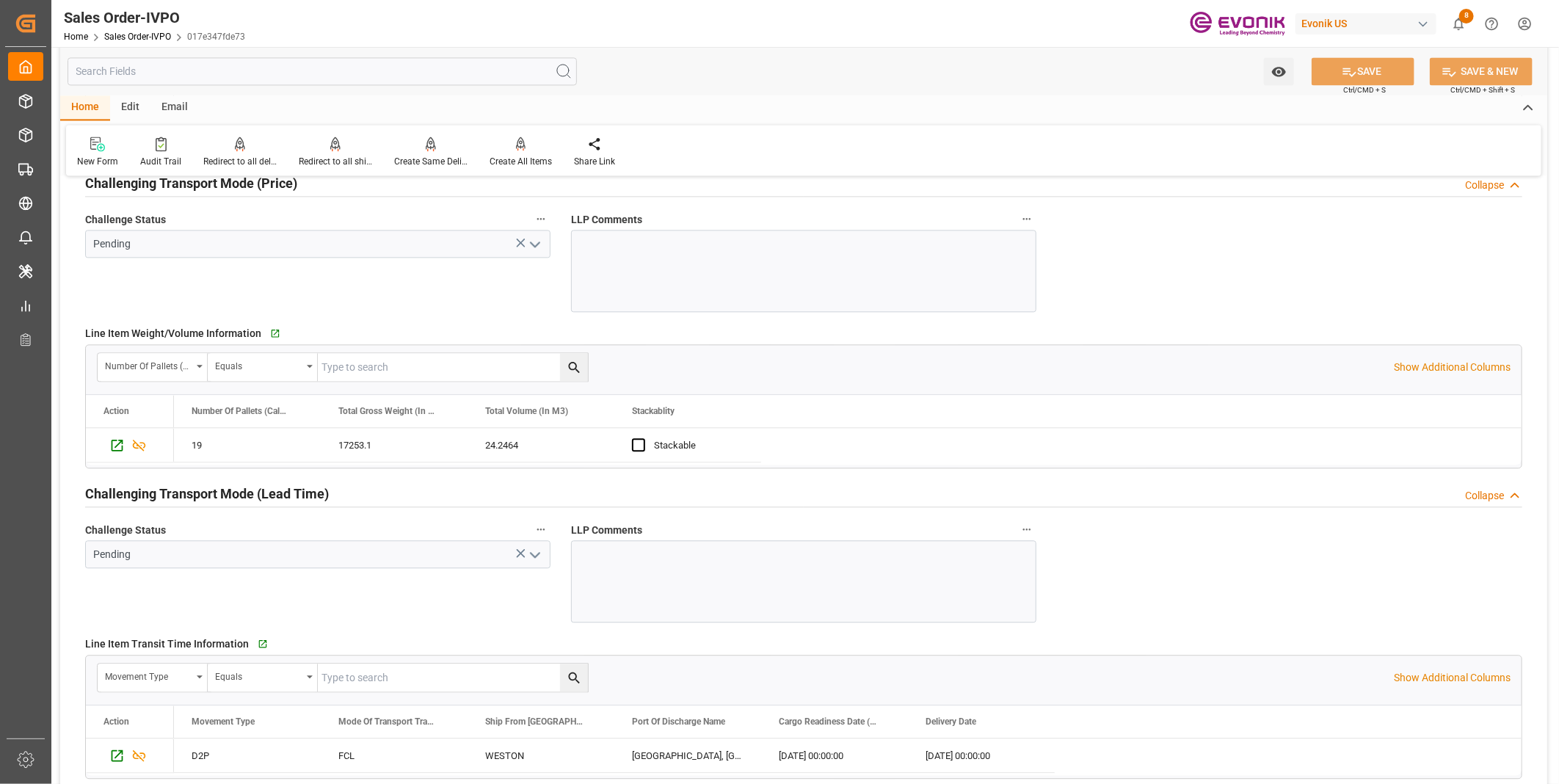
click at [403, 75] on input "text" at bounding box center [322, 70] width 509 height 28
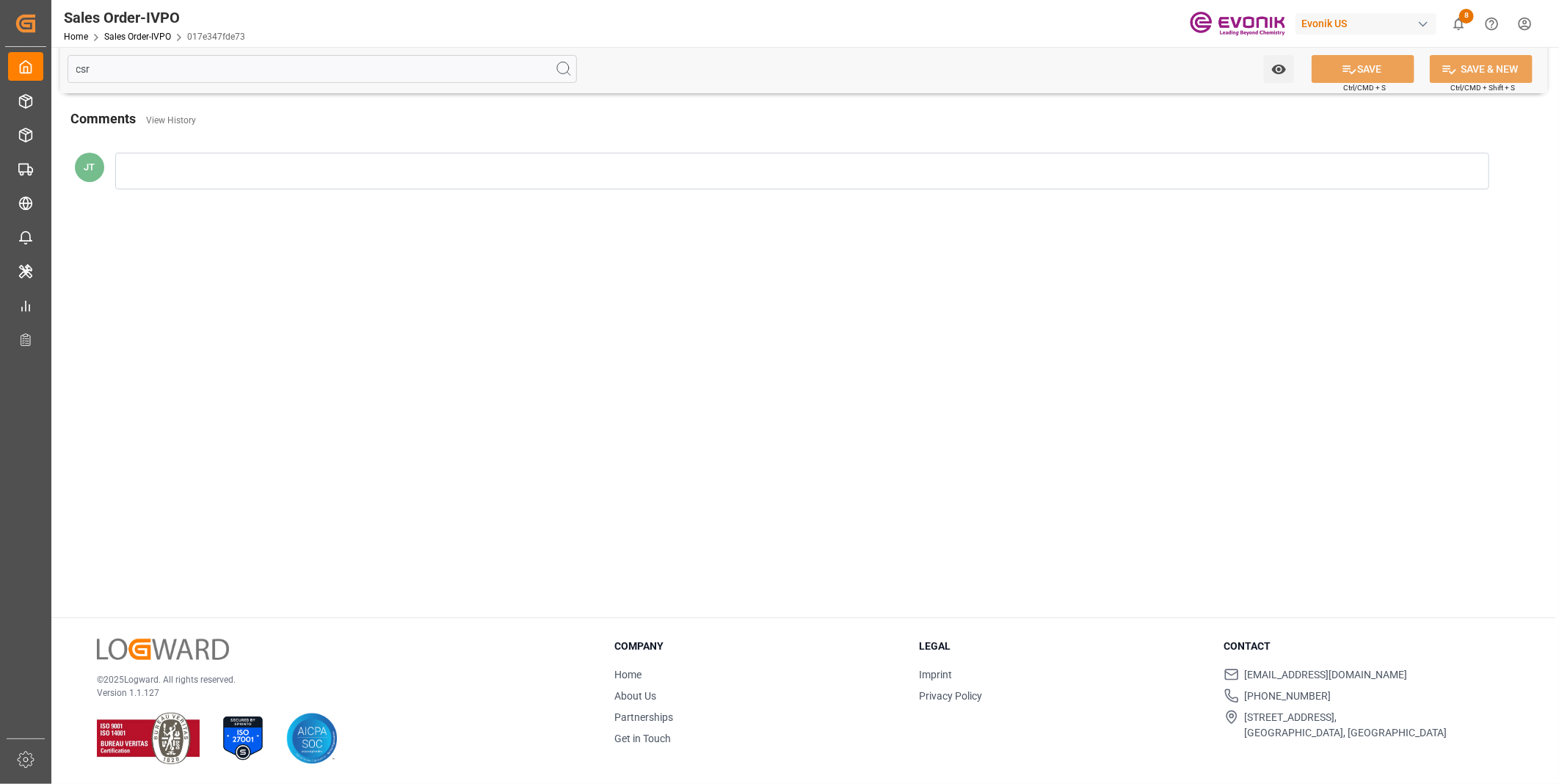
scroll to position [0, 0]
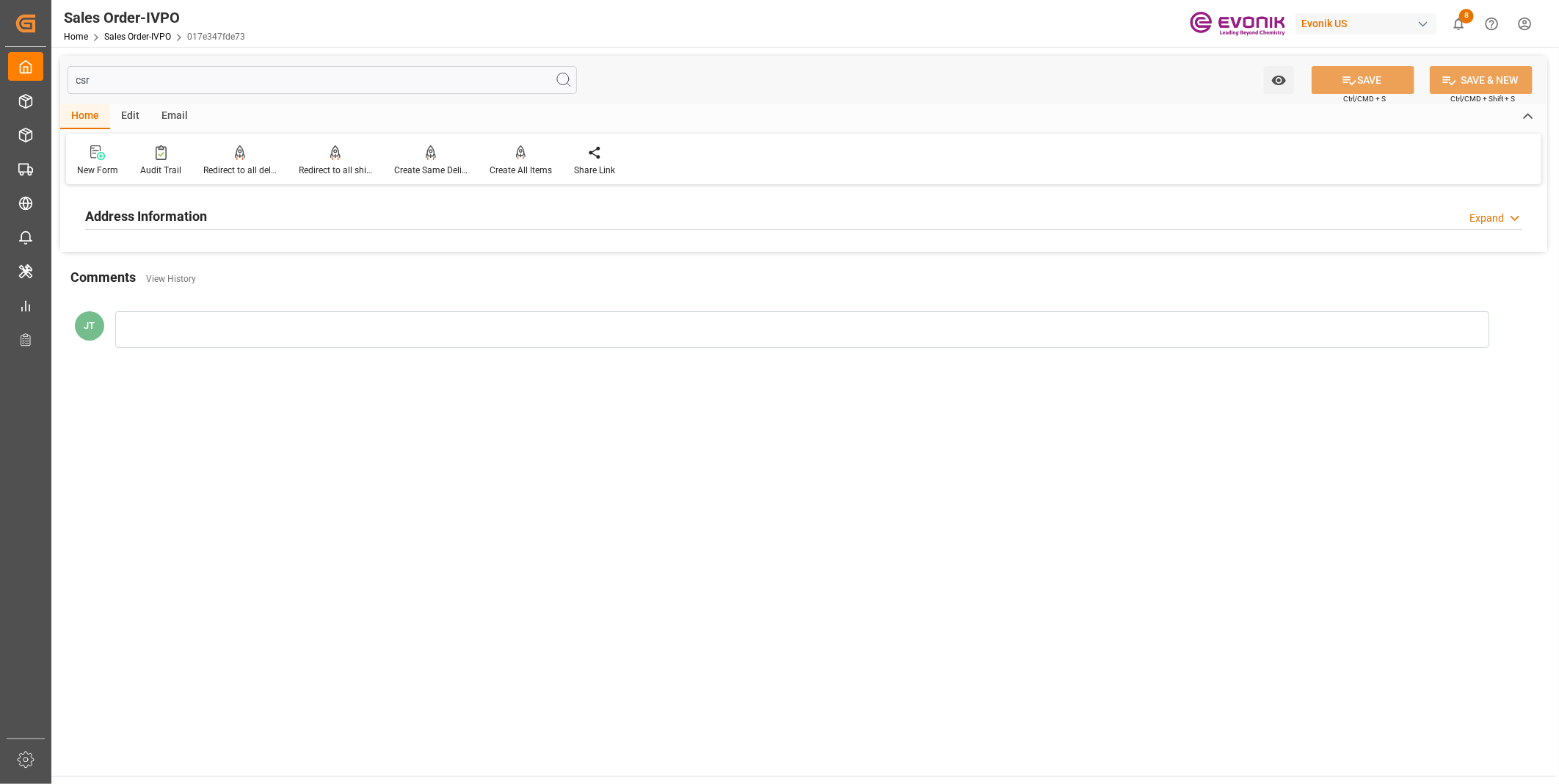
type input "csr"
click at [212, 216] on div "Address Information Expand" at bounding box center [804, 215] width 1437 height 28
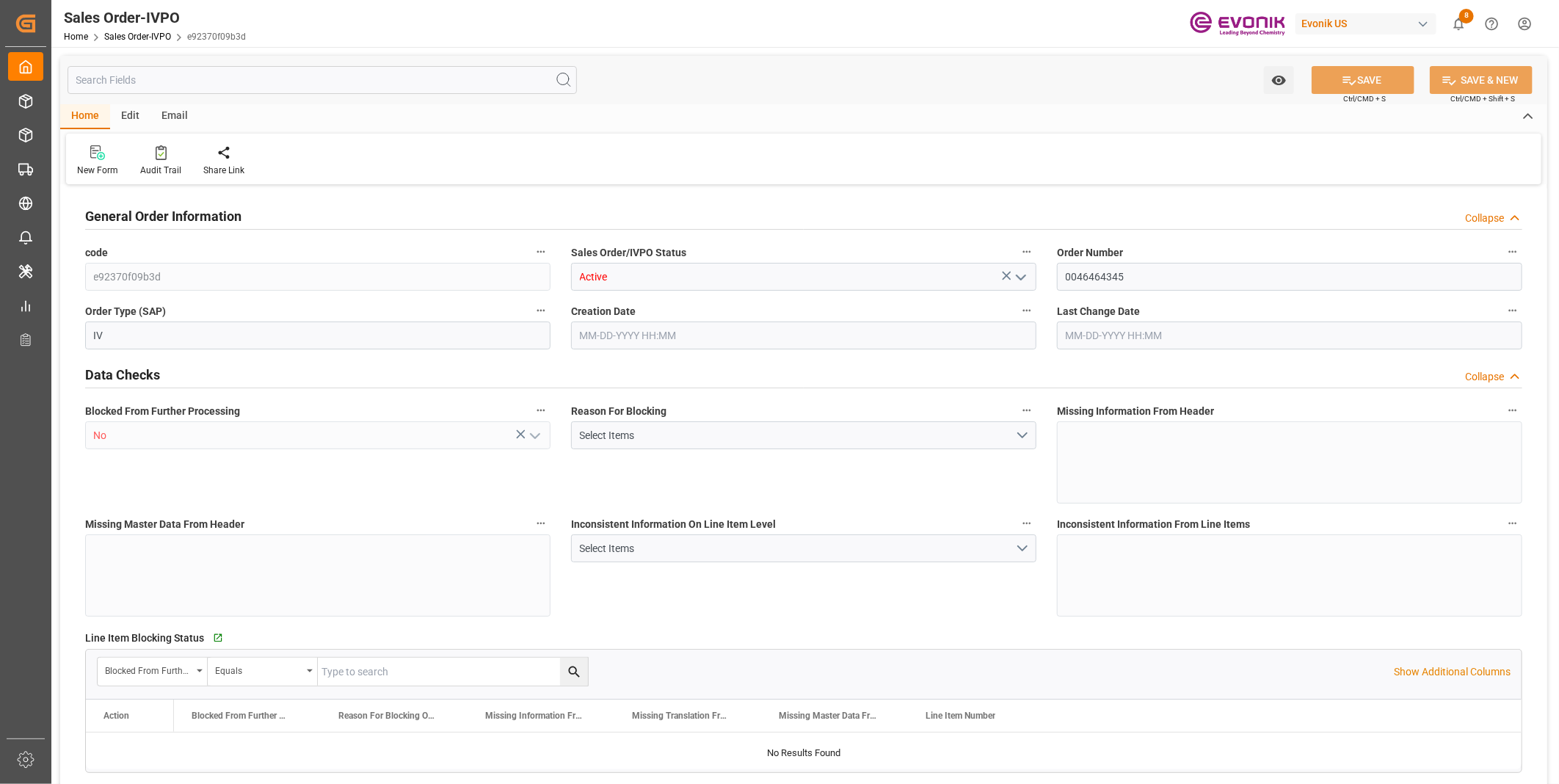
type input "BEANR"
type input "0"
type input "1"
type input "2"
type input "20000"
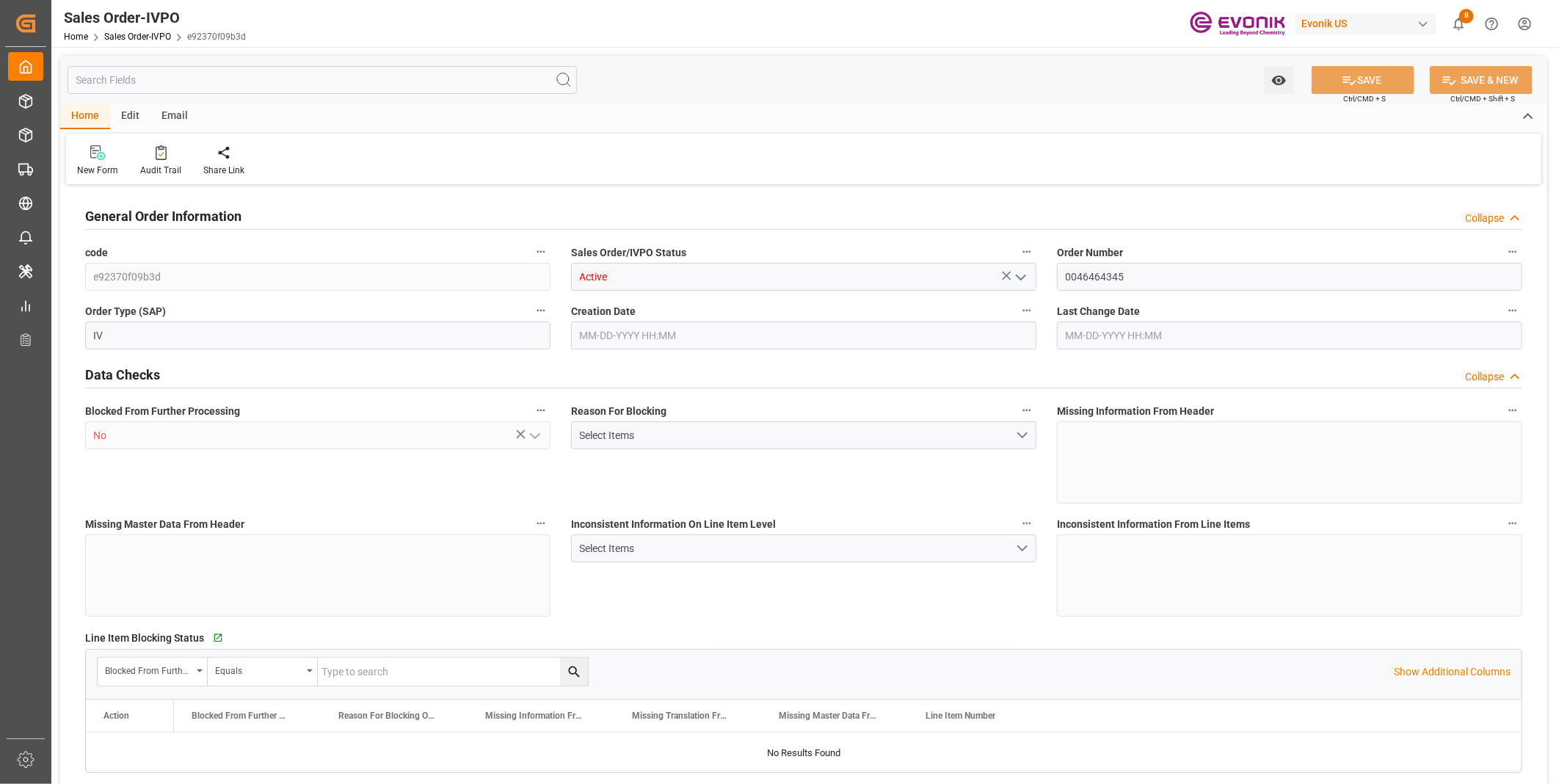
type input "0"
type input "17000"
type input "30"
type input "08-14-2025 13:16"
type input "[DATE] 12:38"
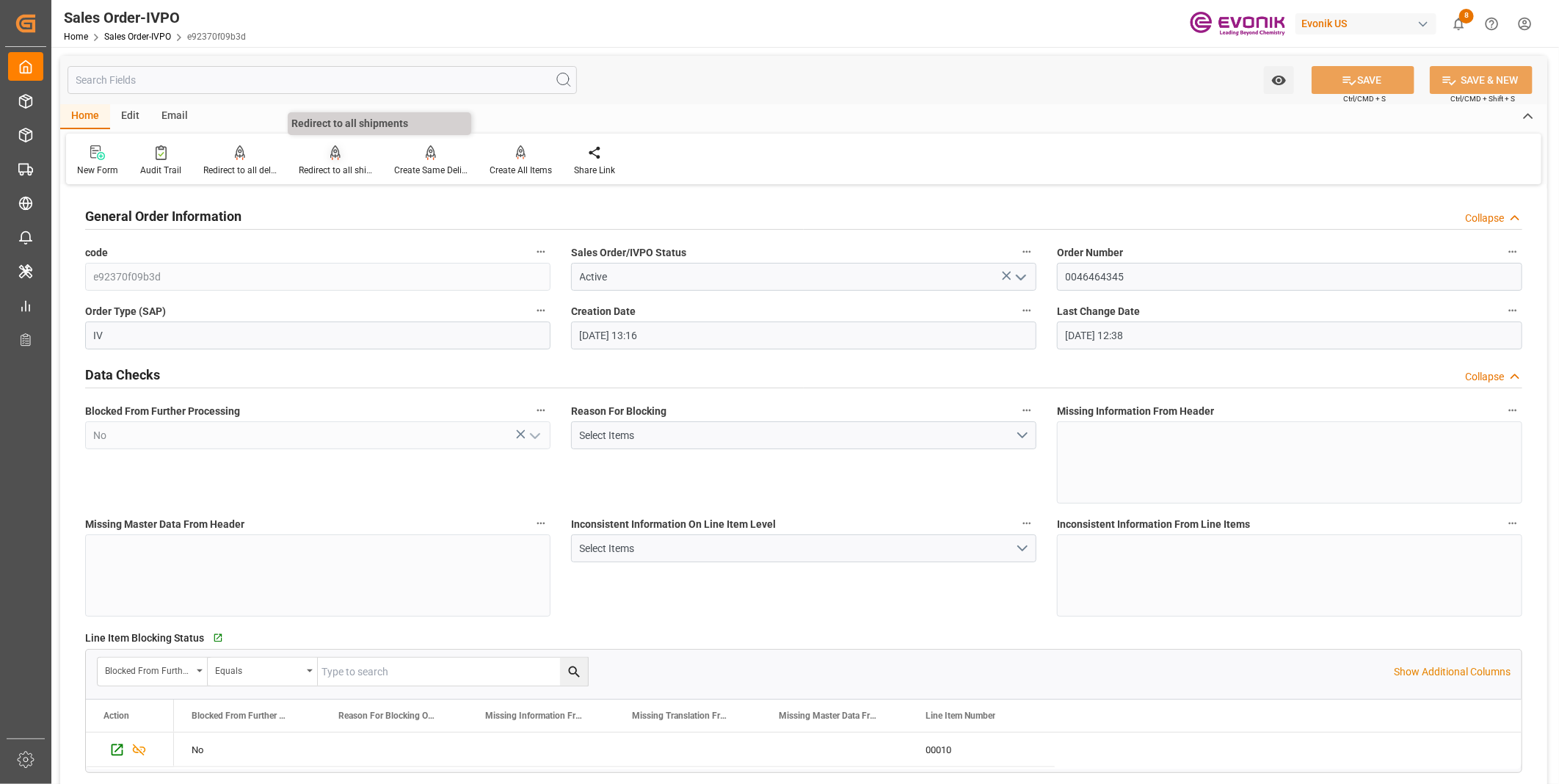
click at [331, 164] on div "Redirect to all shipments" at bounding box center [335, 170] width 73 height 13
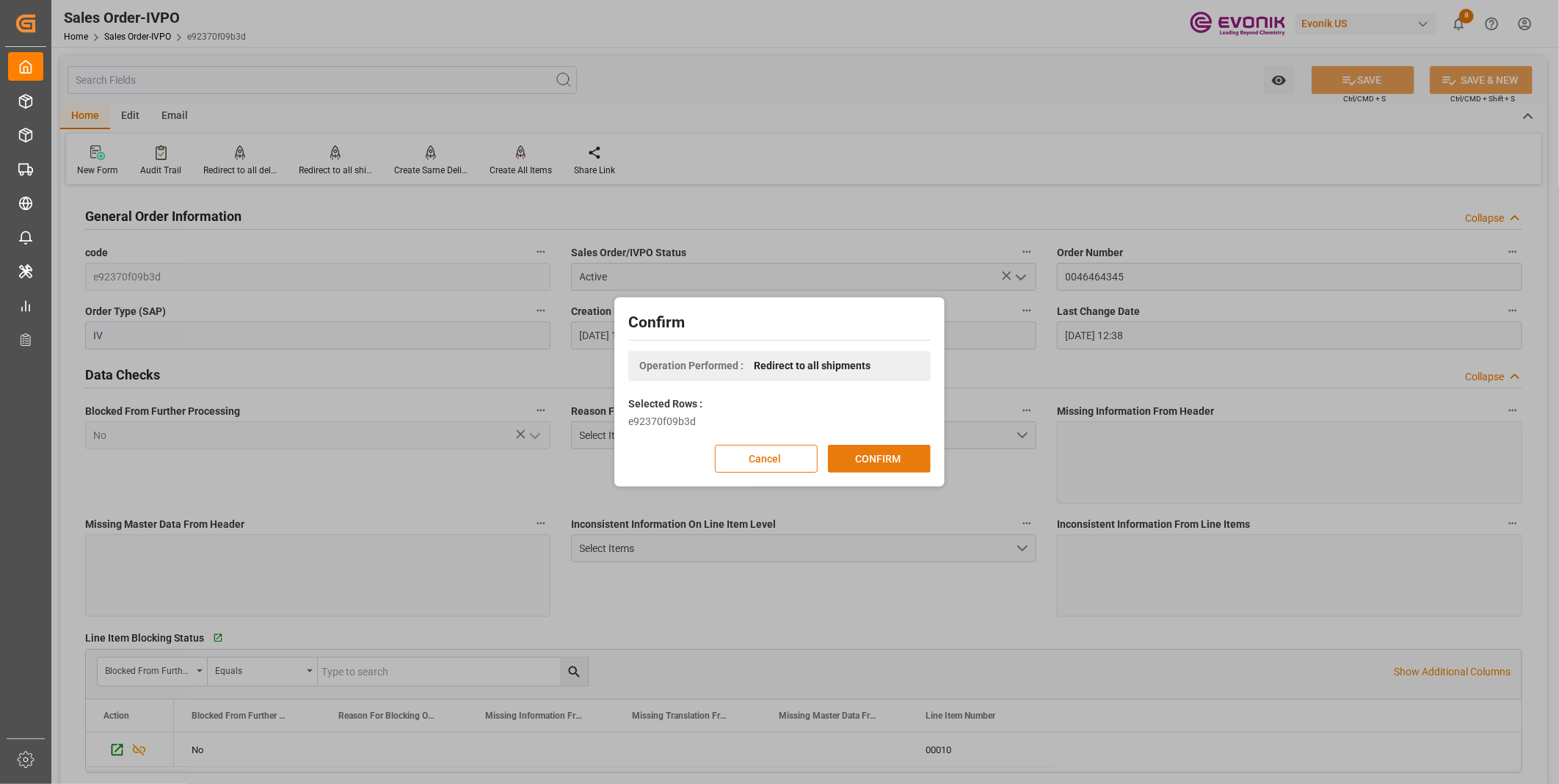
click at [884, 455] on button "CONFIRM" at bounding box center [879, 457] width 103 height 28
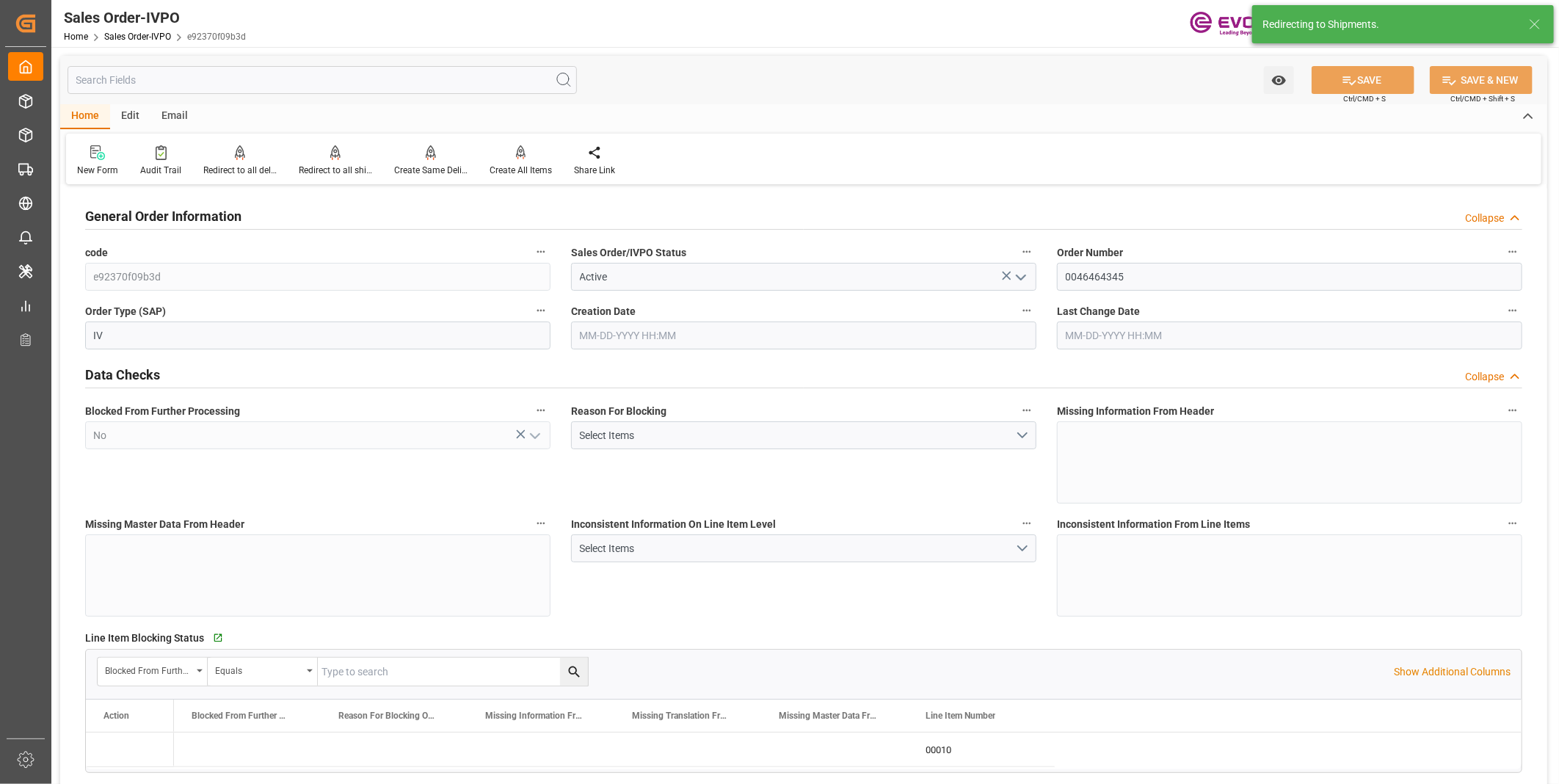
type input "08-14-2025 13:16"
type input "[DATE] 12:38"
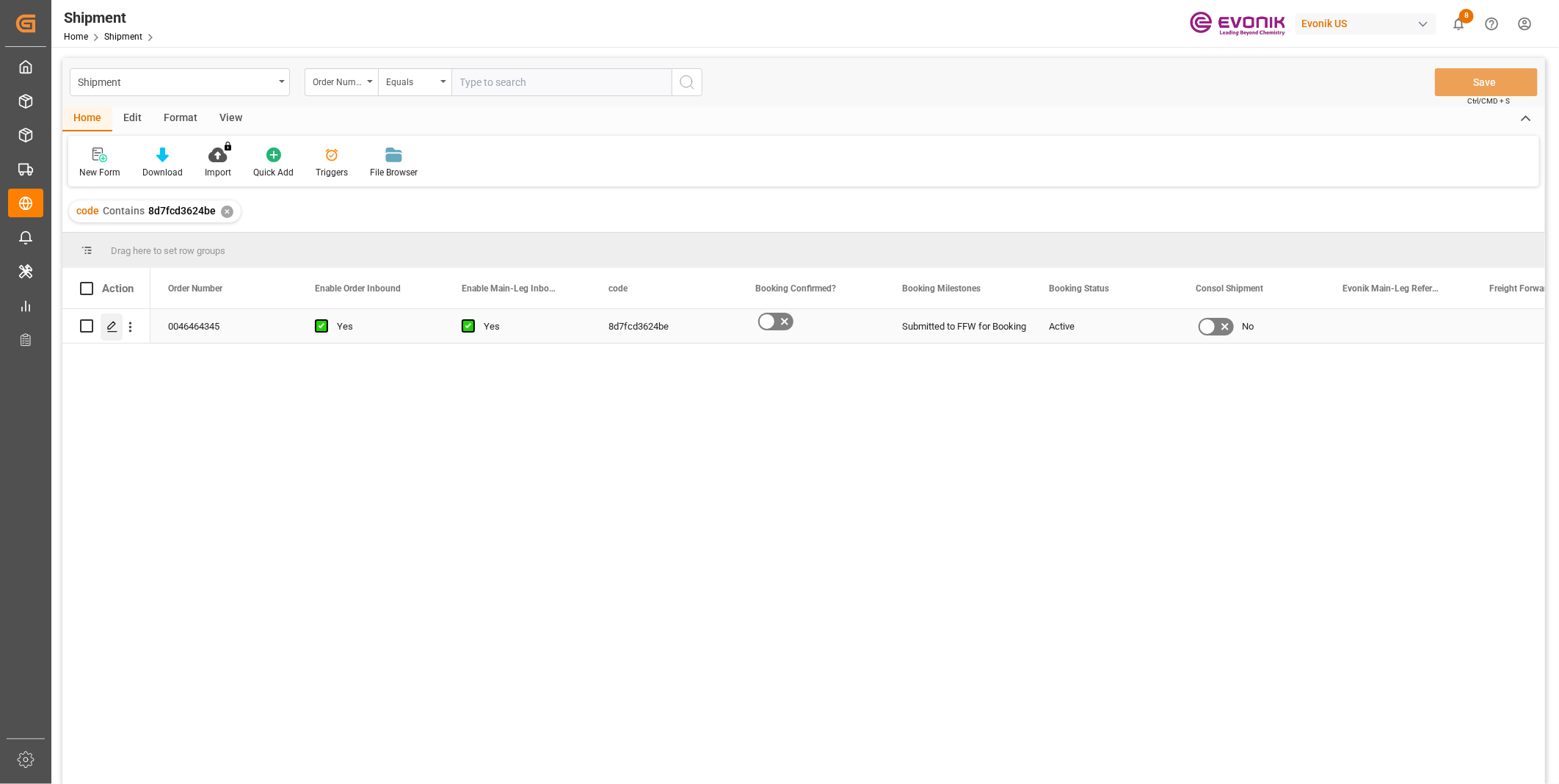
click at [115, 331] on line "Press SPACE to select this row." at bounding box center [112, 331] width 9 height 0
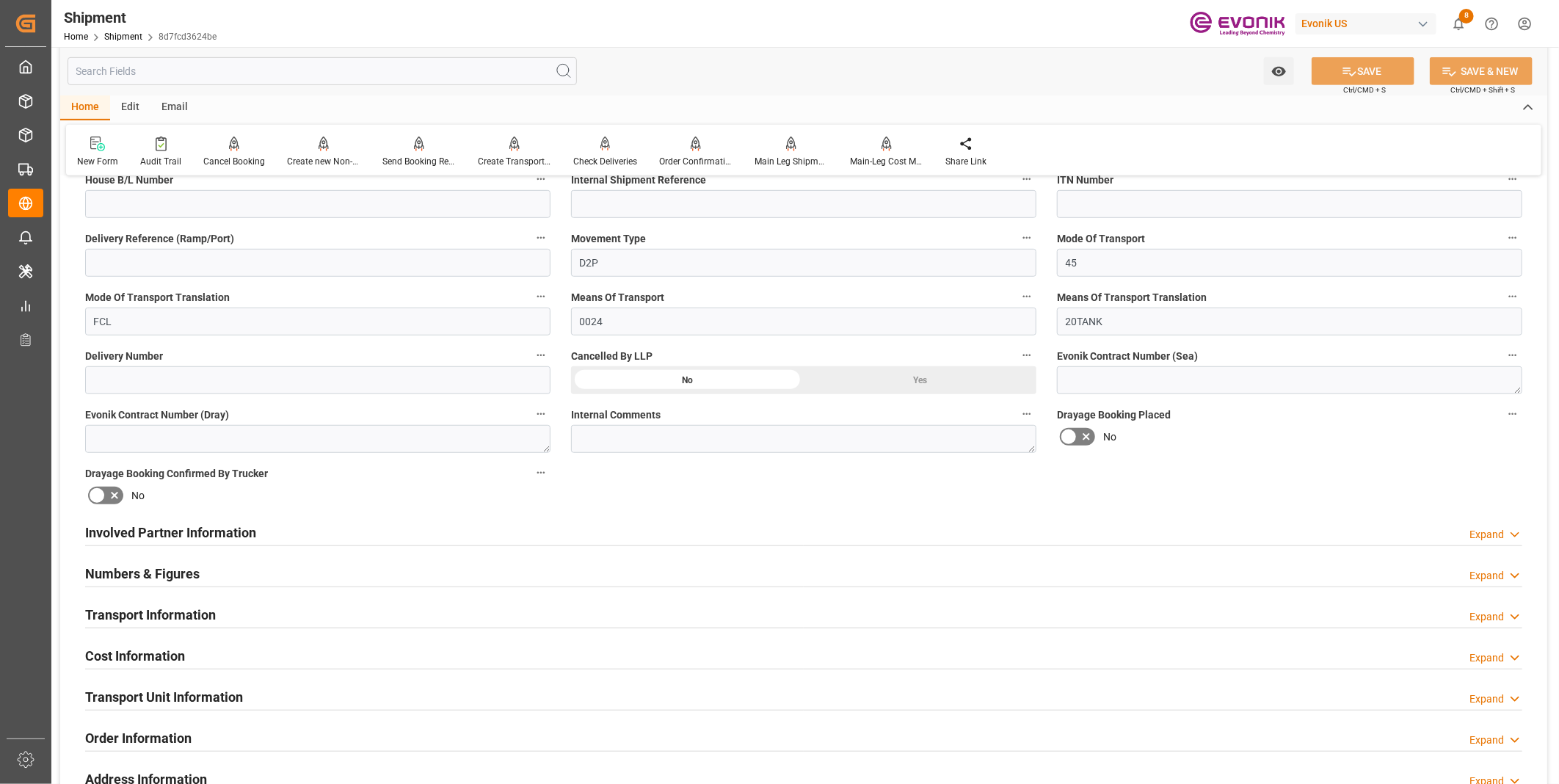
scroll to position [651, 0]
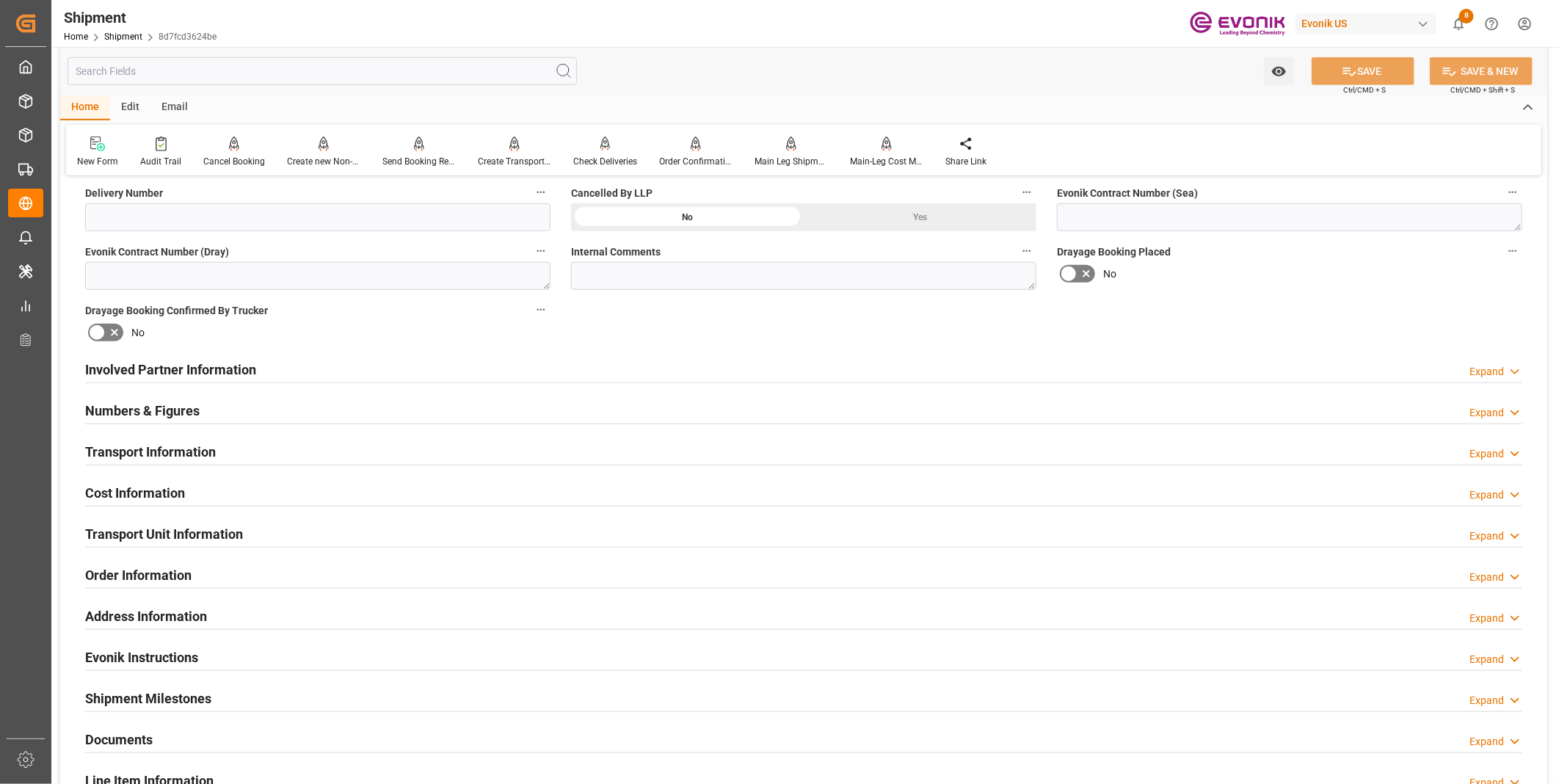
click at [329, 490] on div "Cost Information Expand" at bounding box center [804, 491] width 1437 height 28
